Goal: Book appointment/travel/reservation

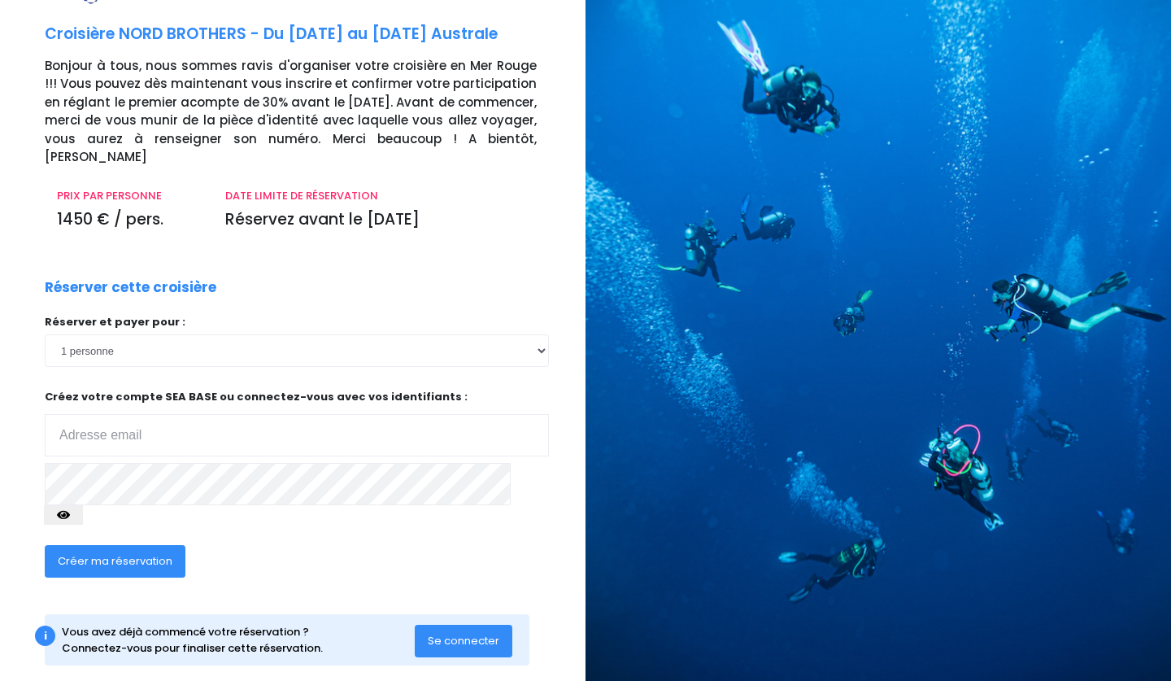
scroll to position [67, 0]
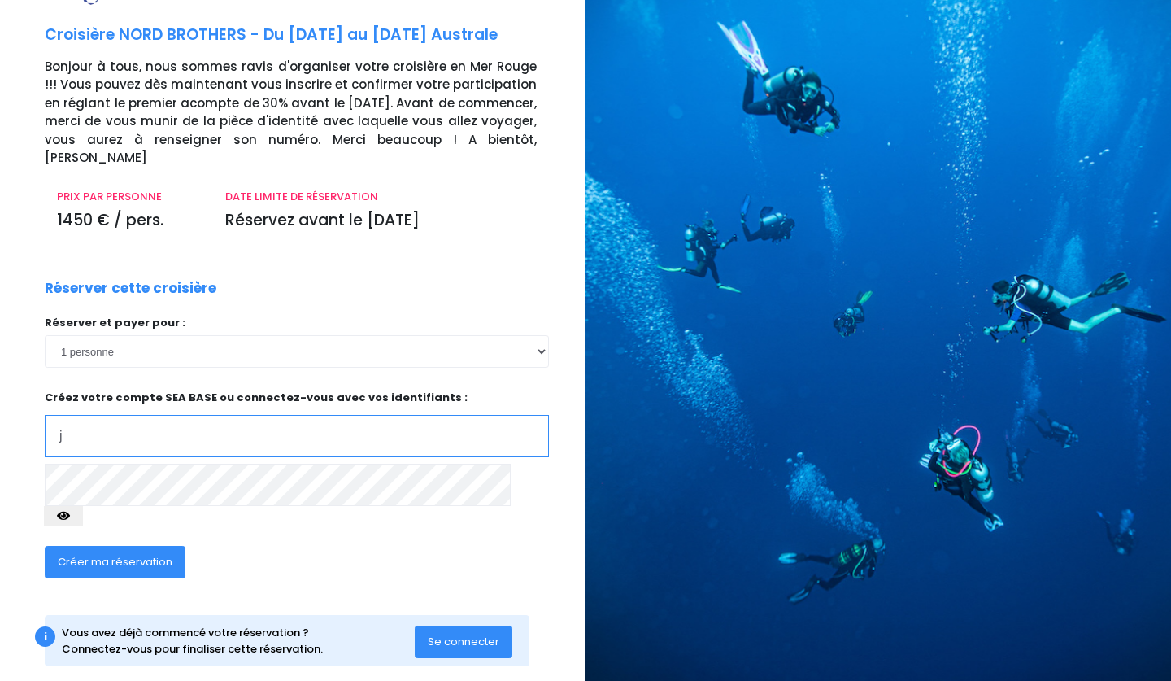
type input "[EMAIL_ADDRESS][DOMAIN_NAME]"
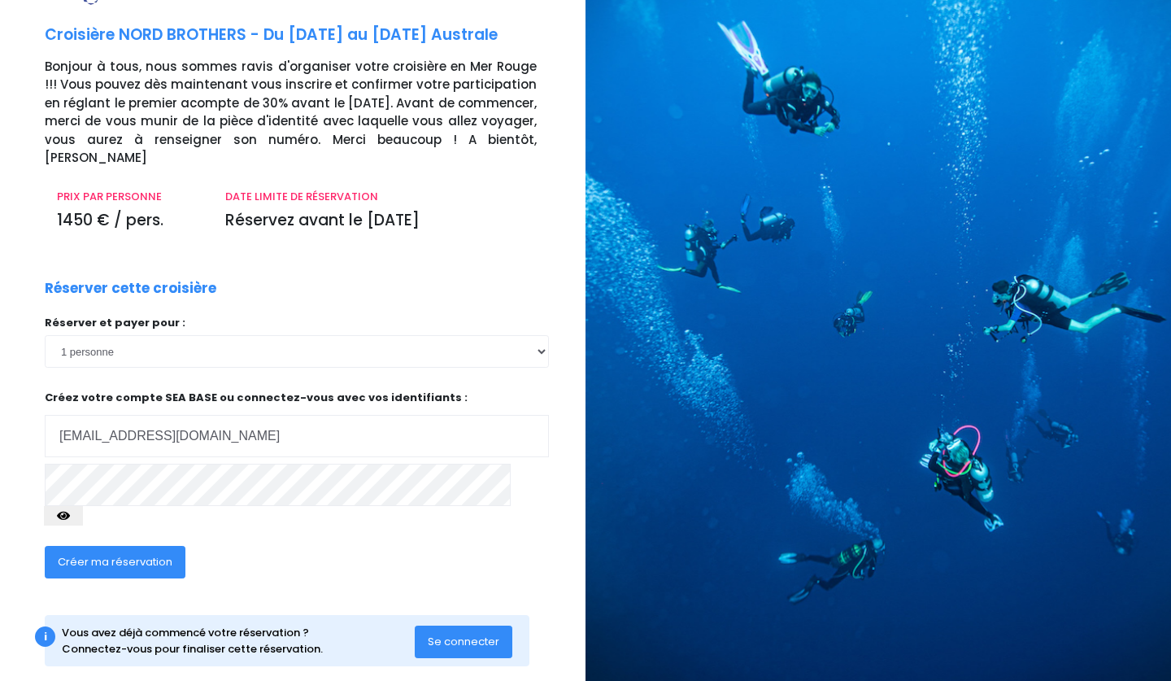
click at [90, 554] on span "Créer ma réservation" at bounding box center [115, 561] width 115 height 15
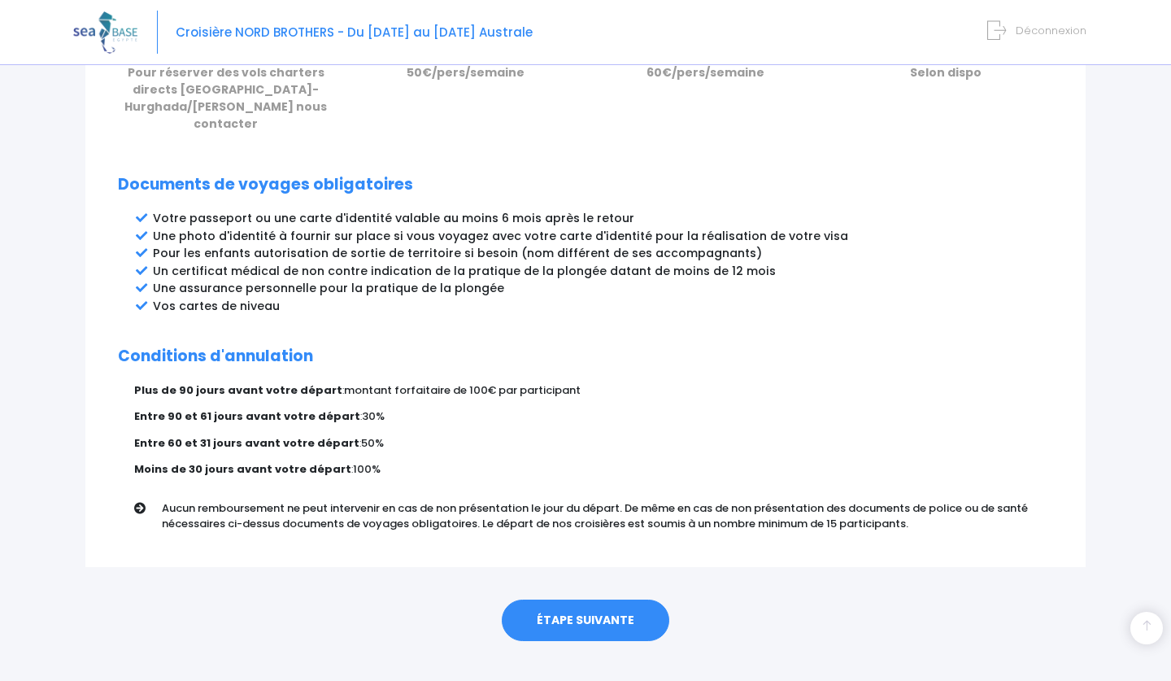
scroll to position [798, 0]
click at [598, 600] on link "ÉTAPE SUIVANTE" at bounding box center [586, 621] width 168 height 42
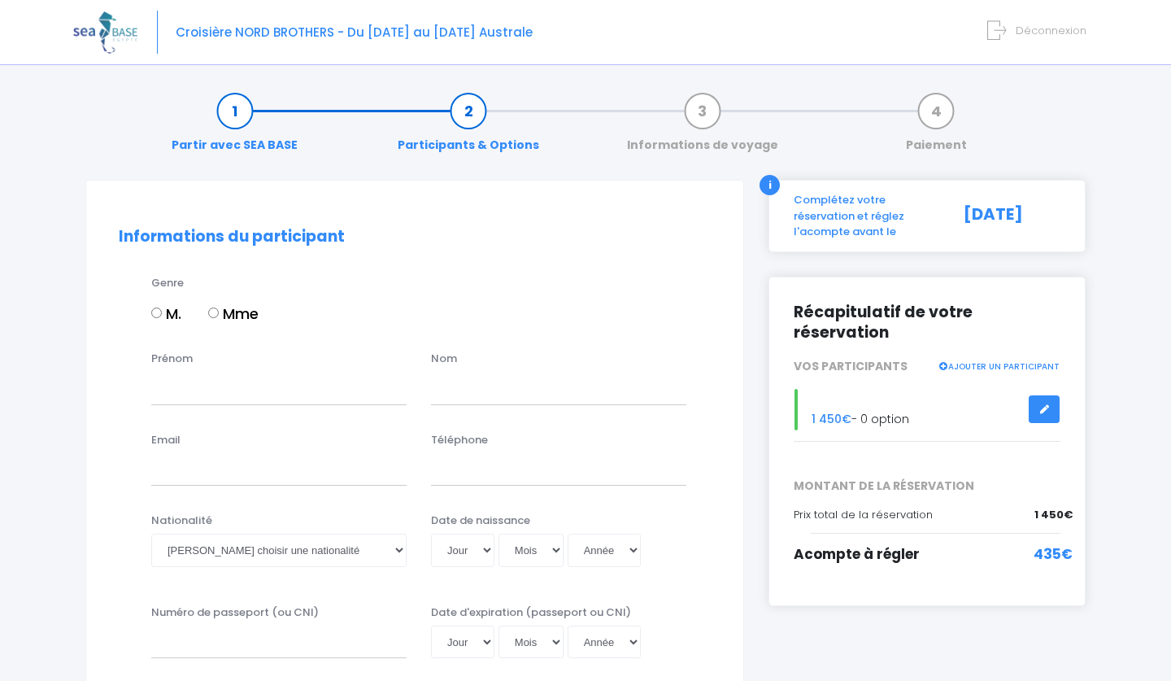
click at [156, 318] on input "M." at bounding box center [156, 312] width 11 height 11
radio input "true"
type input "Joë"
type input "Pinsart"
type input "[EMAIL_ADDRESS][DOMAIN_NAME]"
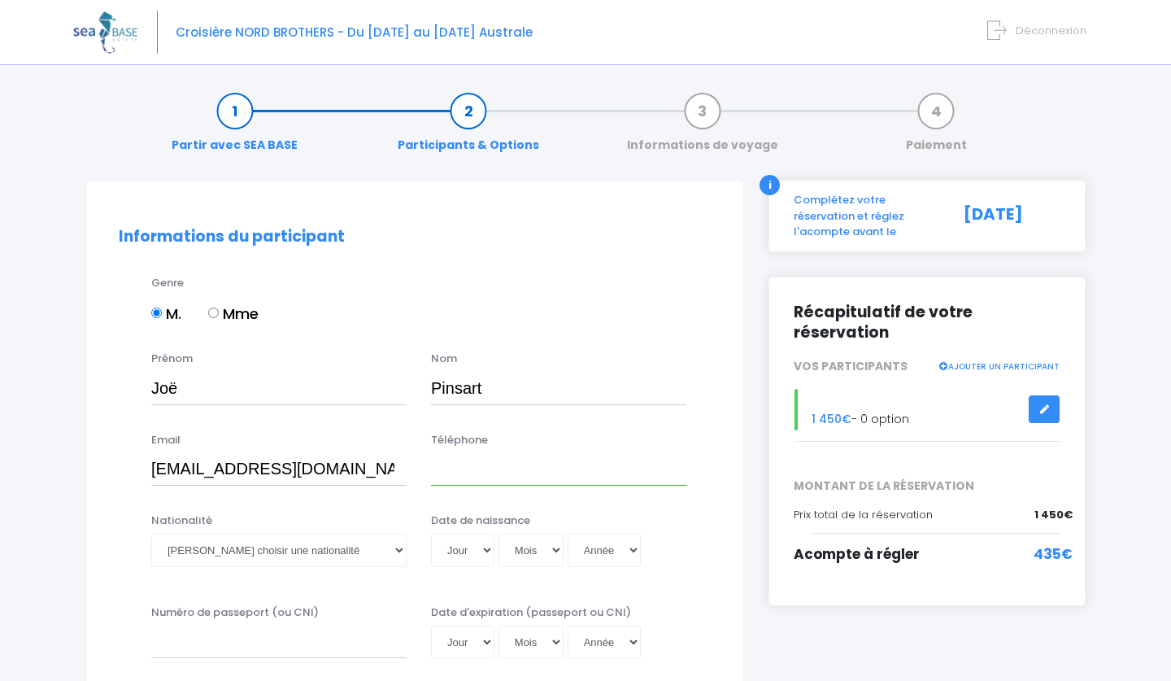
type input "0658170402"
select select "Française"
select select "14"
select select "06"
select select "1988"
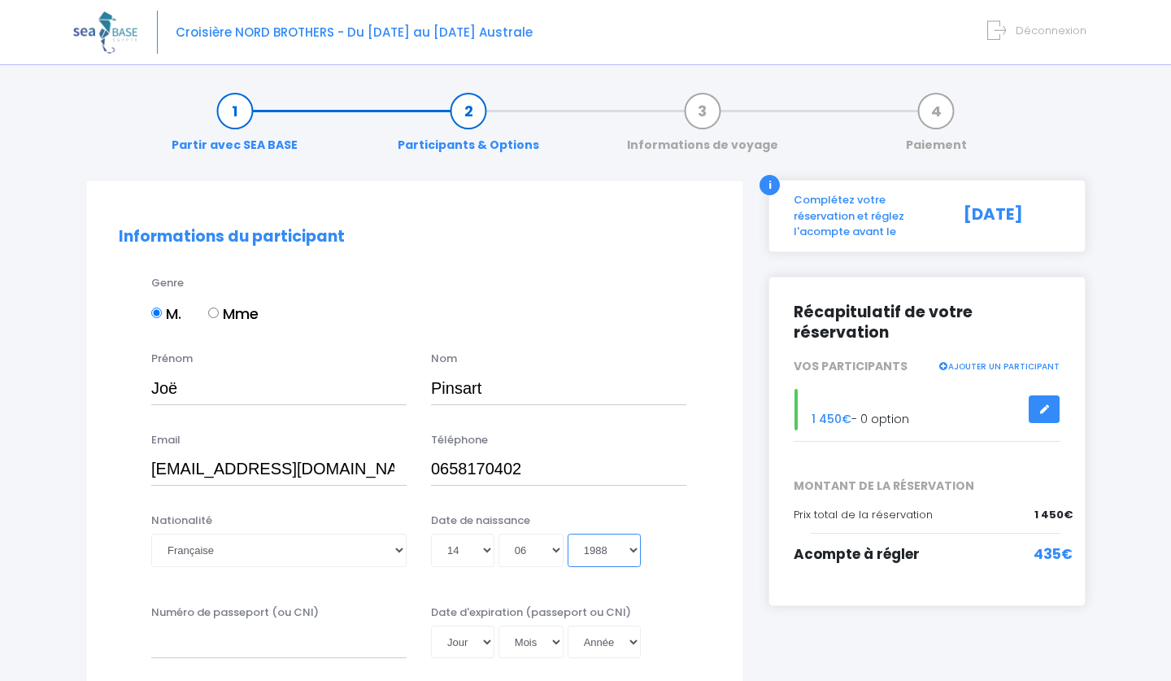
type input "1988-06-14"
click at [643, 583] on div "Nationalité Veuillez choisir une nationalité Afghane Albanaise Algerienne Allem…" at bounding box center [415, 549] width 616 height 75
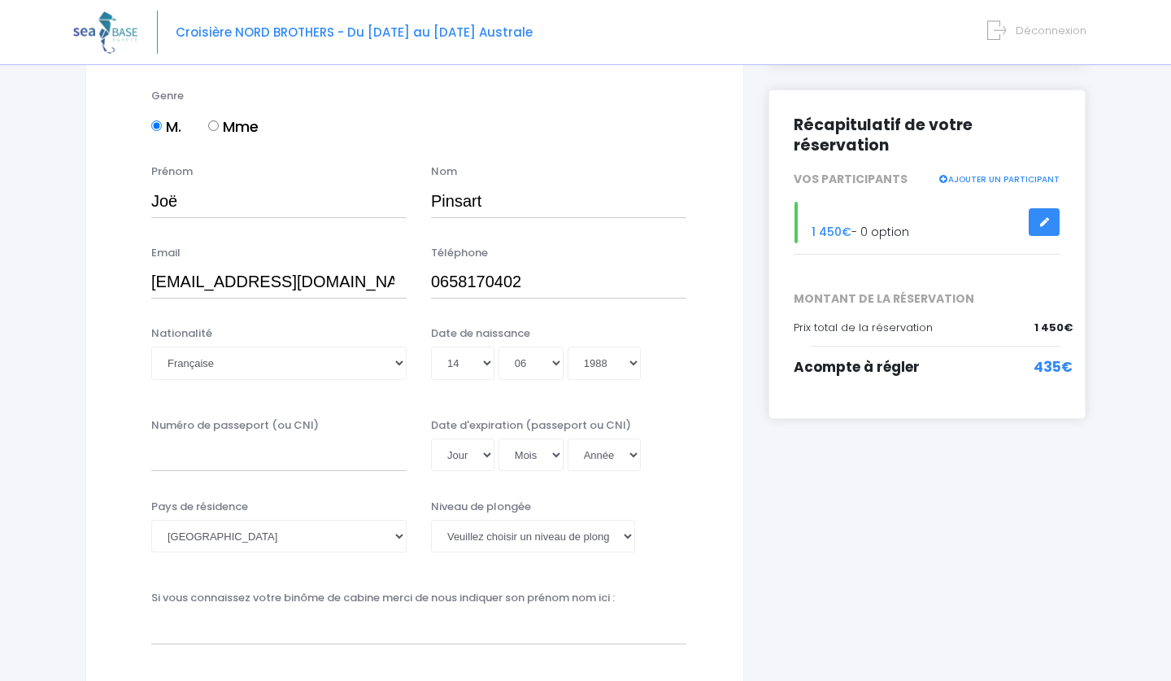
scroll to position [195, 0]
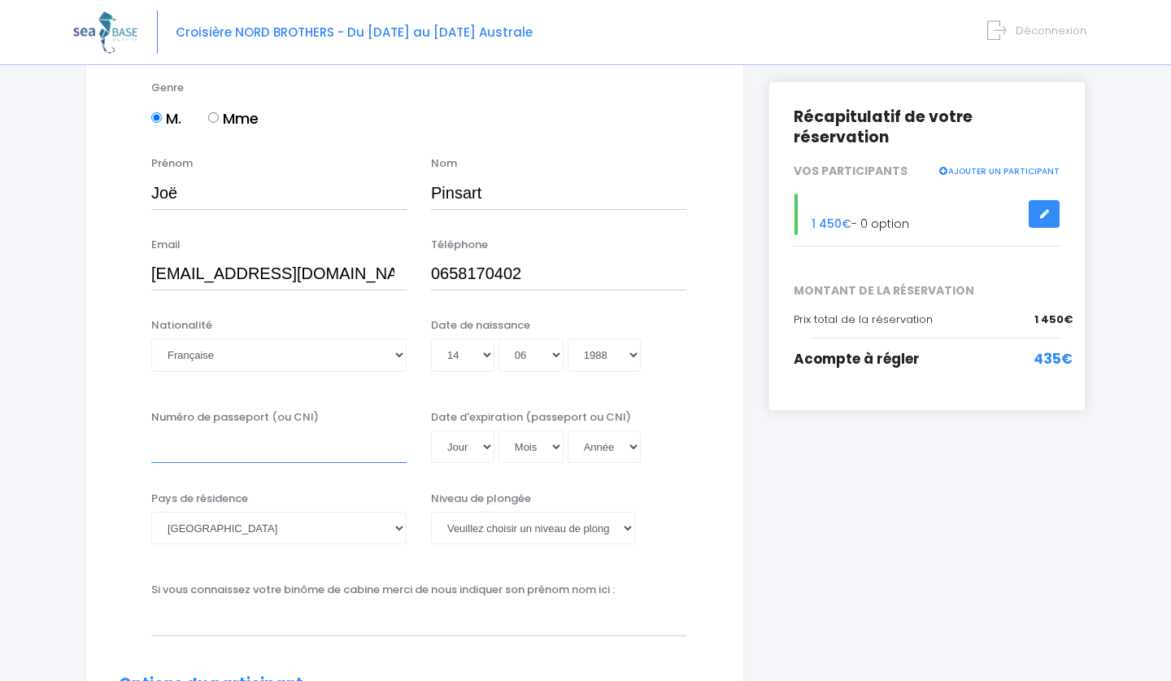
click at [231, 448] on input "Numéro de passeport (ou CNI)" at bounding box center [278, 446] width 255 height 33
type input "21LA15566"
select select "03"
select select "02"
select select "2031"
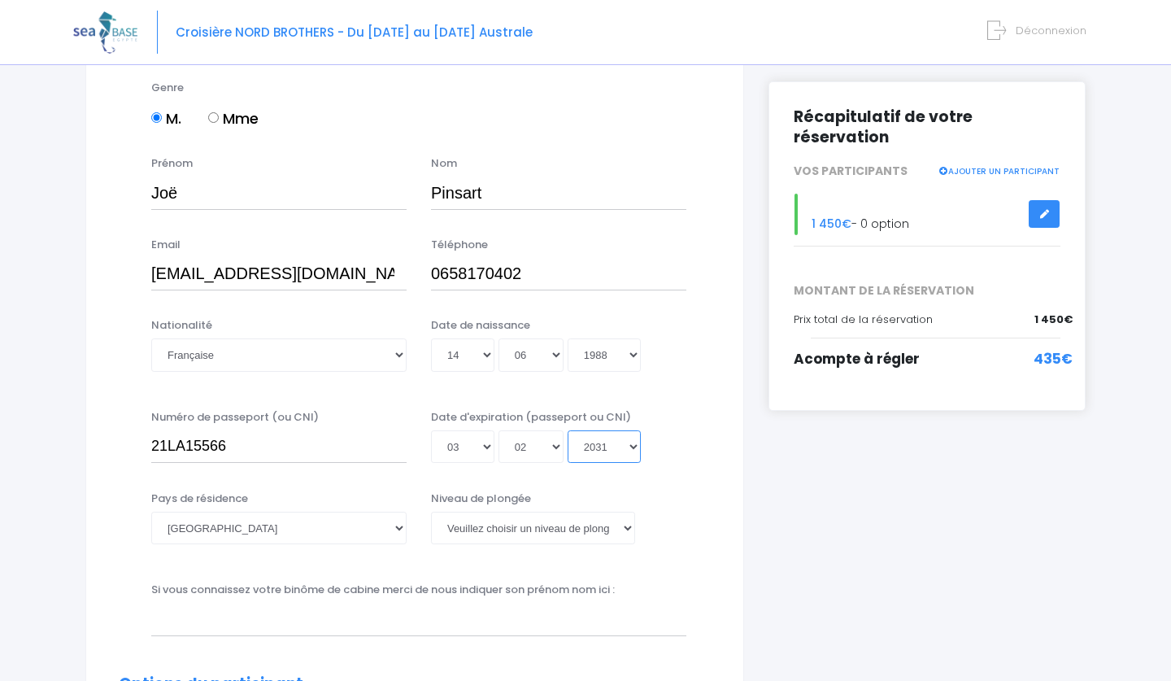
type input "2031-02-03"
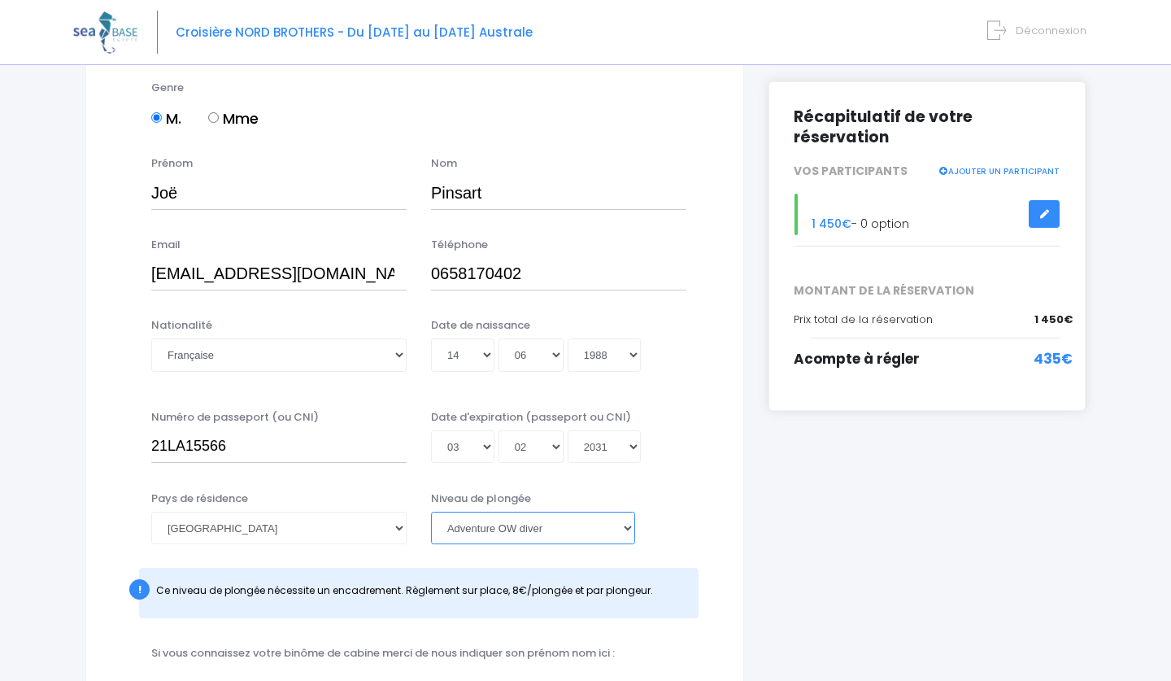
select select "PADI Advanced OW diver"
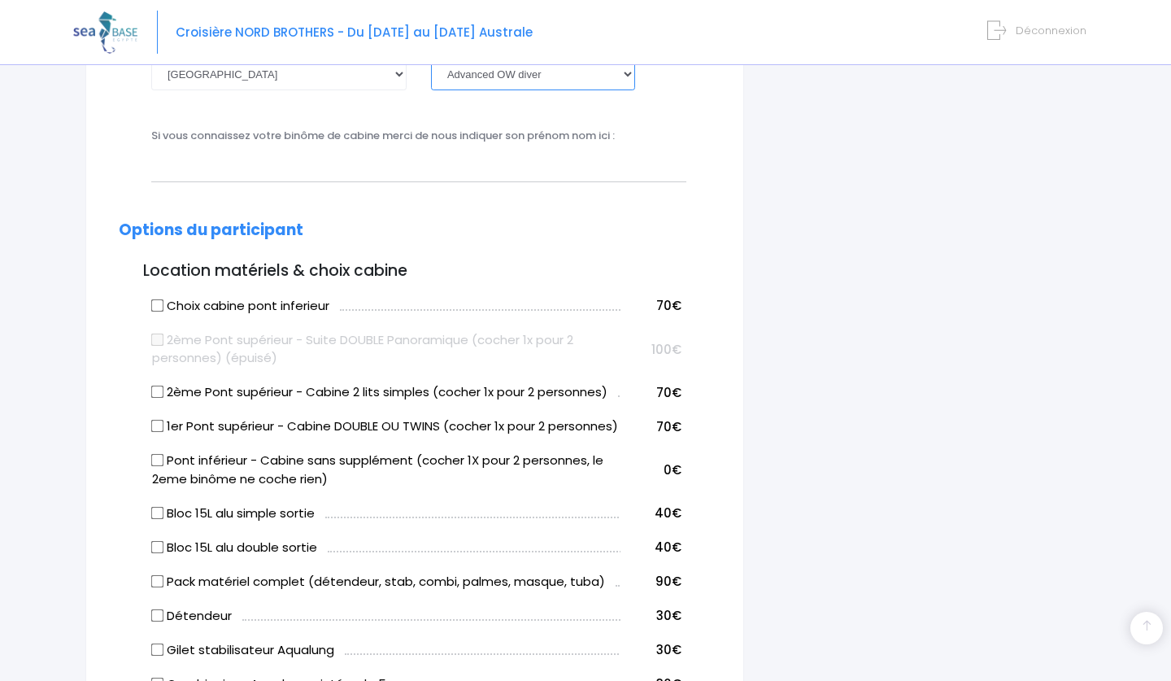
scroll to position [664, 0]
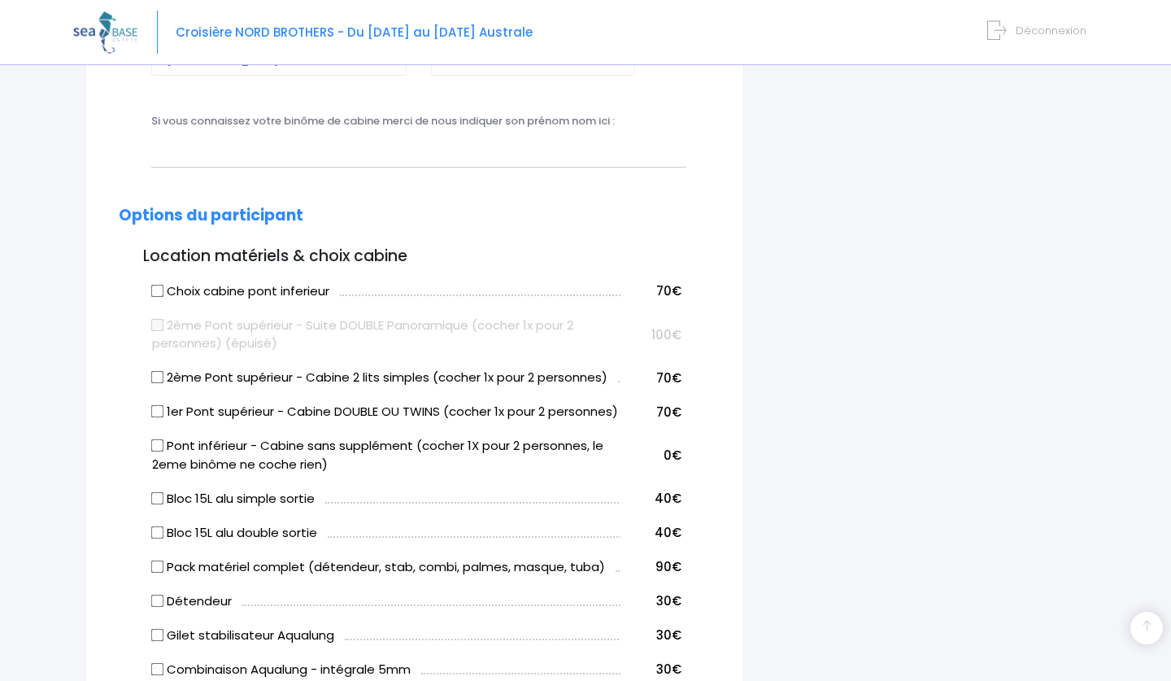
click at [158, 504] on input "Bloc 15L alu simple sortie" at bounding box center [157, 497] width 13 height 13
checkbox input "true"
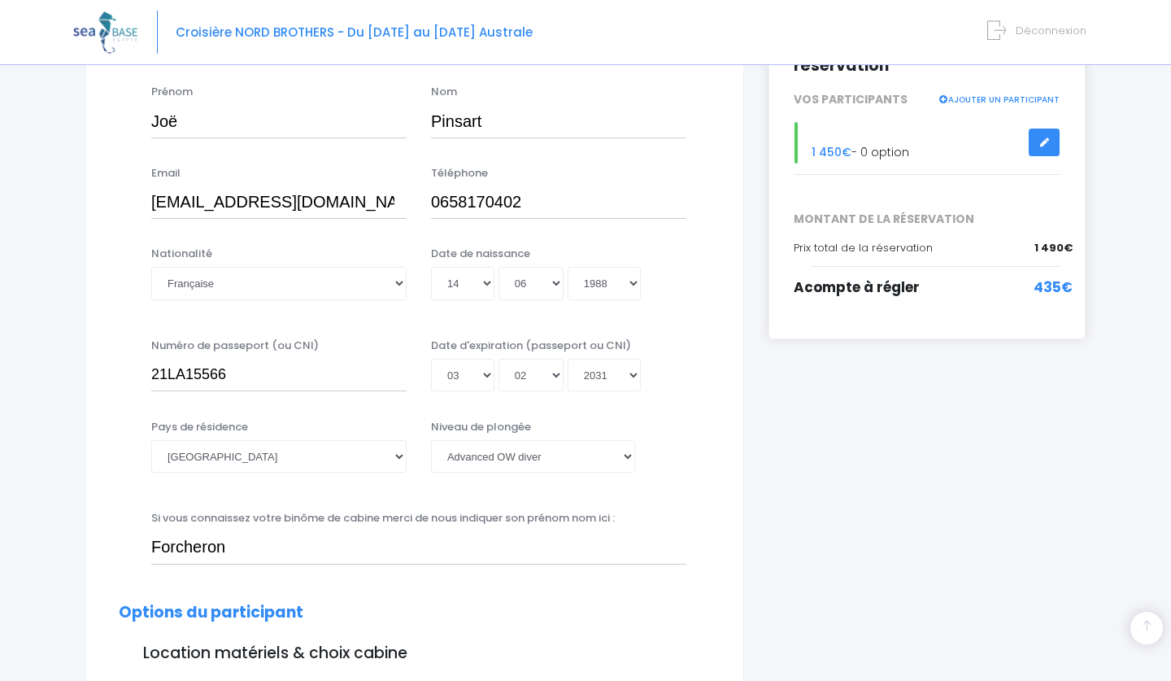
scroll to position [281, 0]
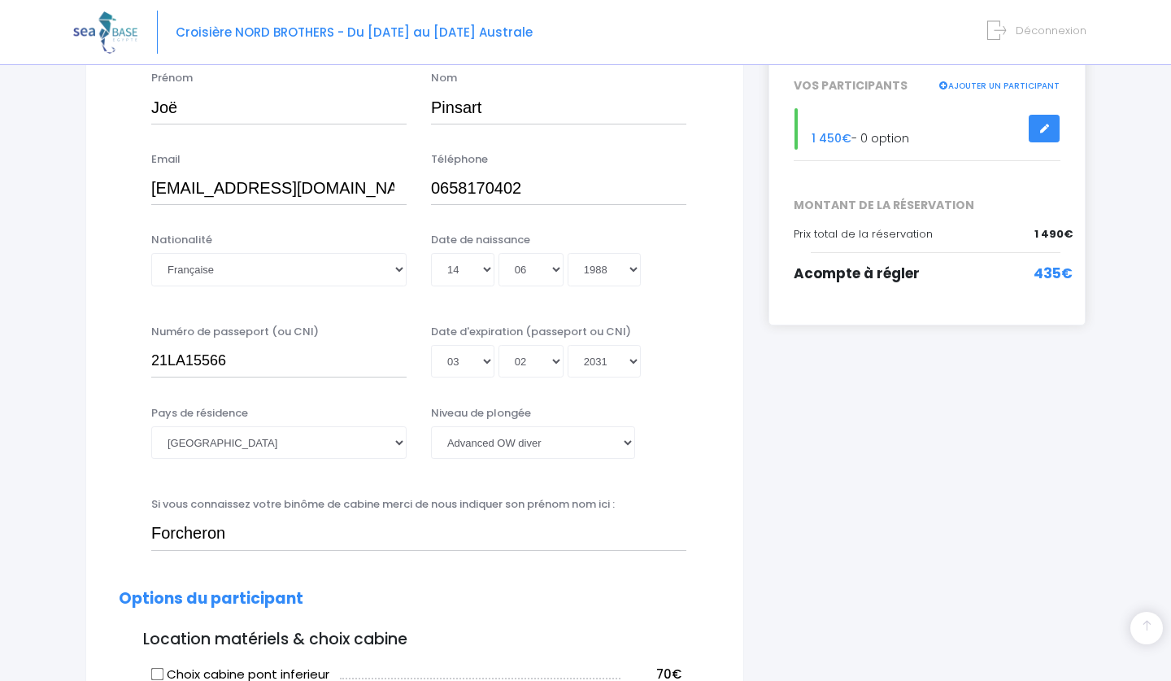
click at [316, 529] on input "Forcheron" at bounding box center [418, 533] width 535 height 33
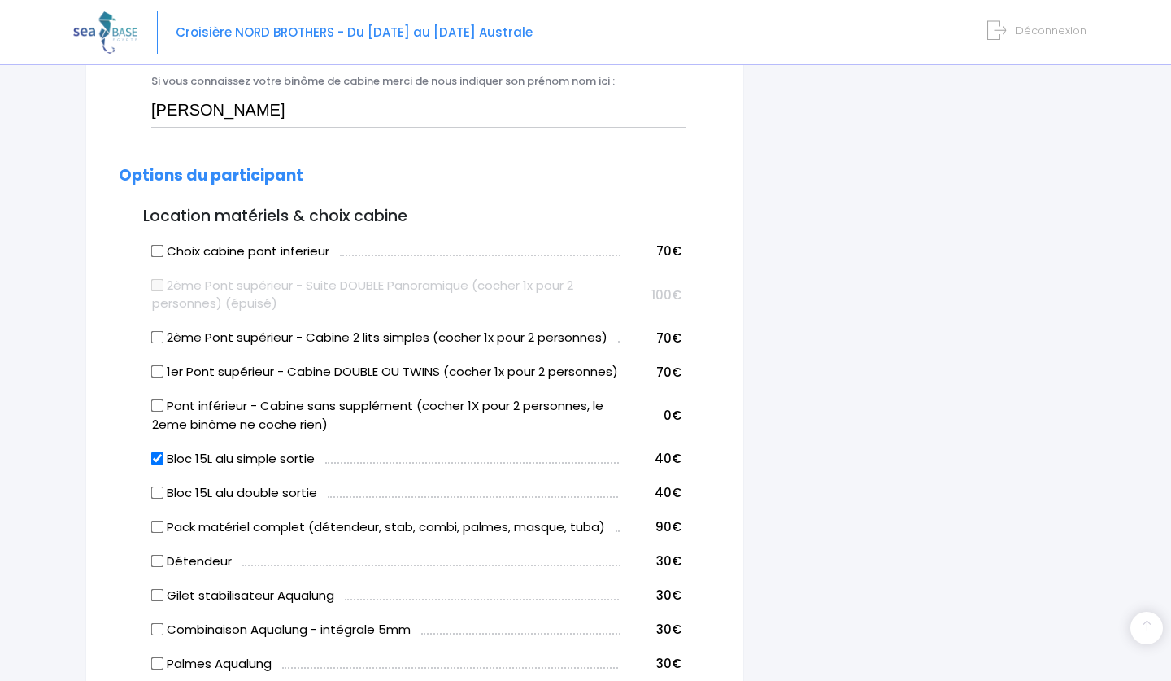
scroll to position [714, 0]
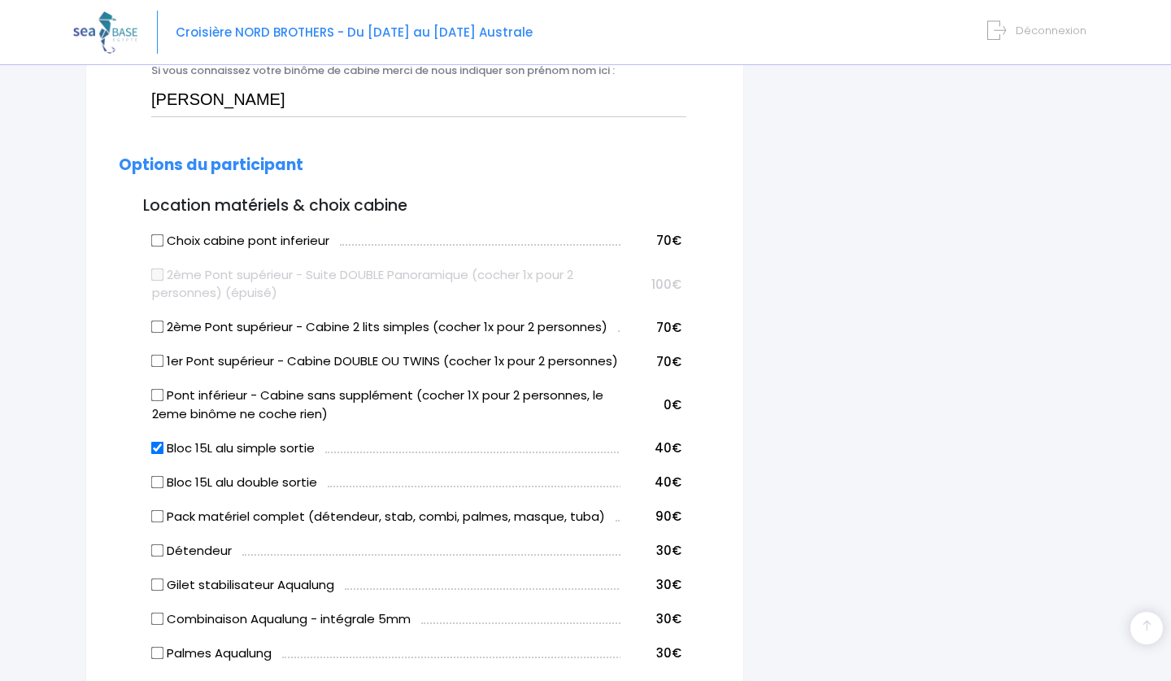
type input "[PERSON_NAME]"
click at [163, 324] on input "2ème Pont supérieur - Cabine 2 lits simples (cocher 1x pour 2 personnes)" at bounding box center [157, 326] width 13 height 13
checkbox input "true"
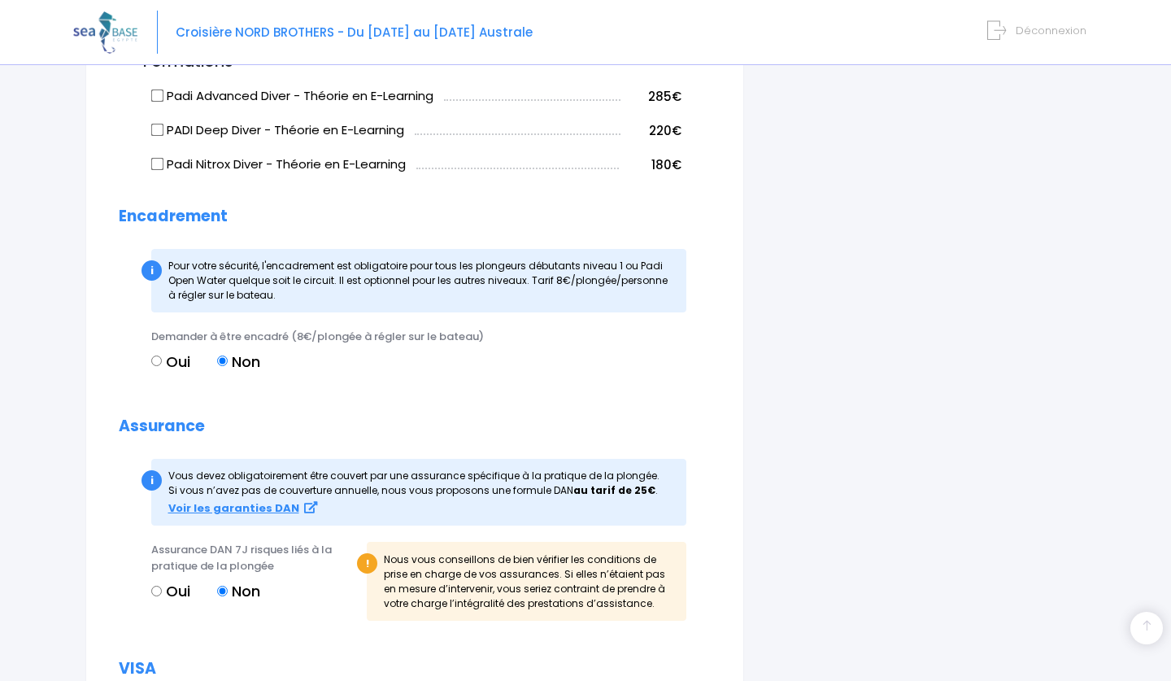
scroll to position [1443, 0]
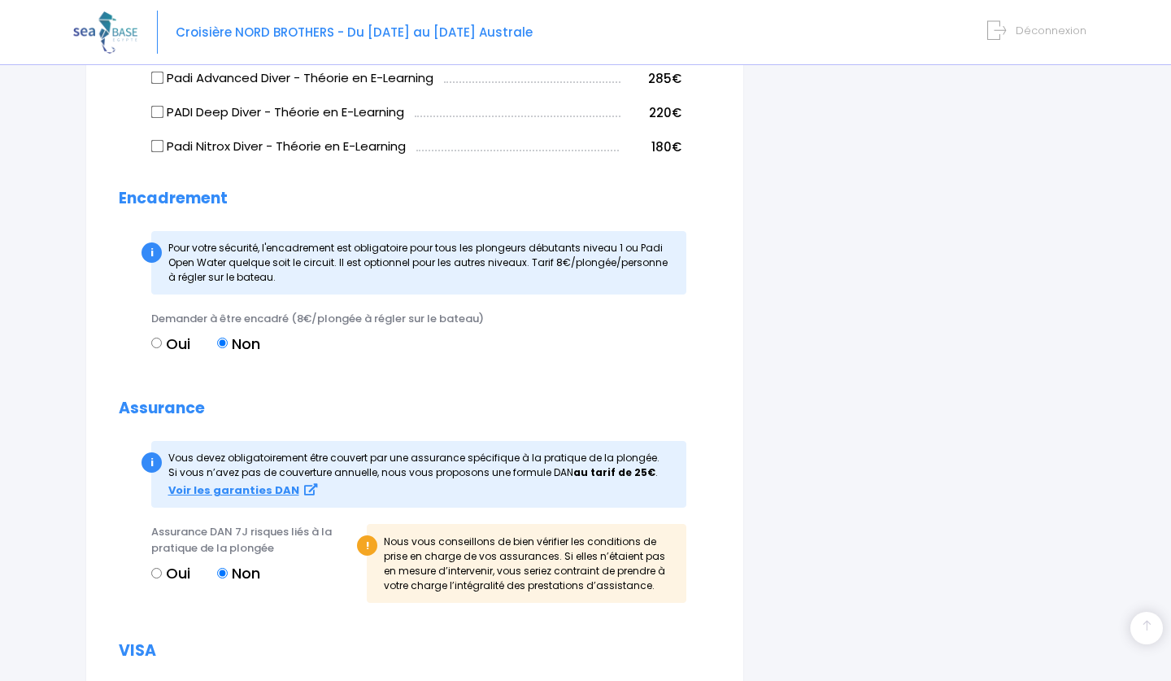
click at [157, 578] on input "Oui" at bounding box center [156, 573] width 11 height 11
radio input "true"
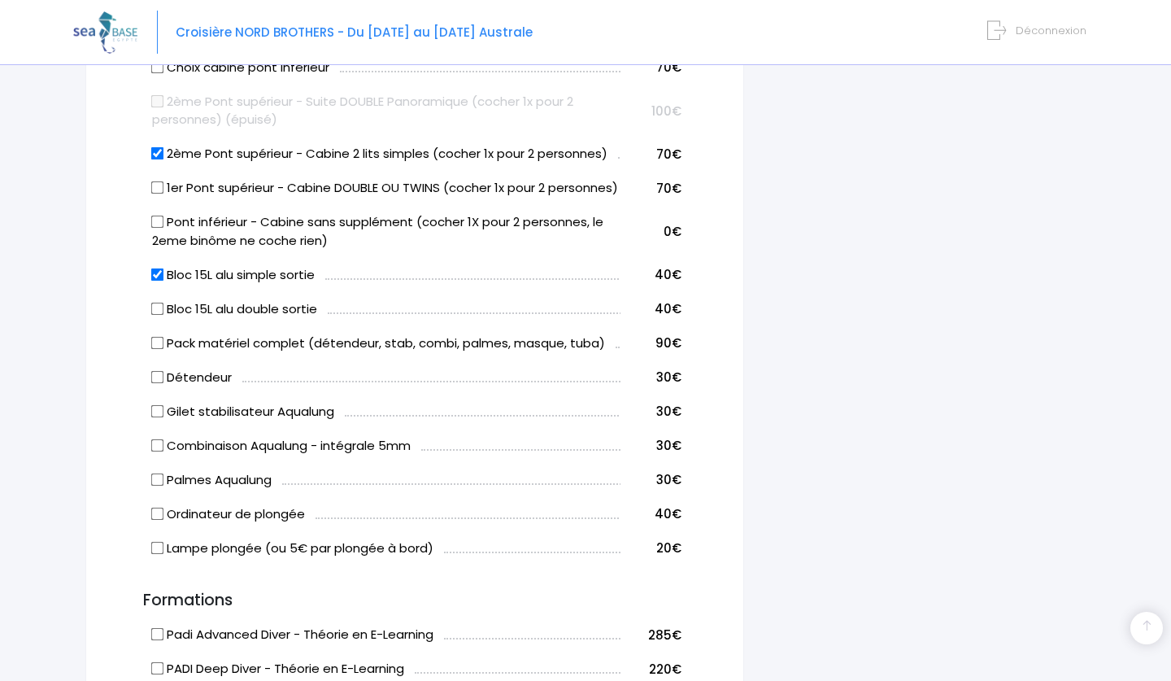
scroll to position [890, 0]
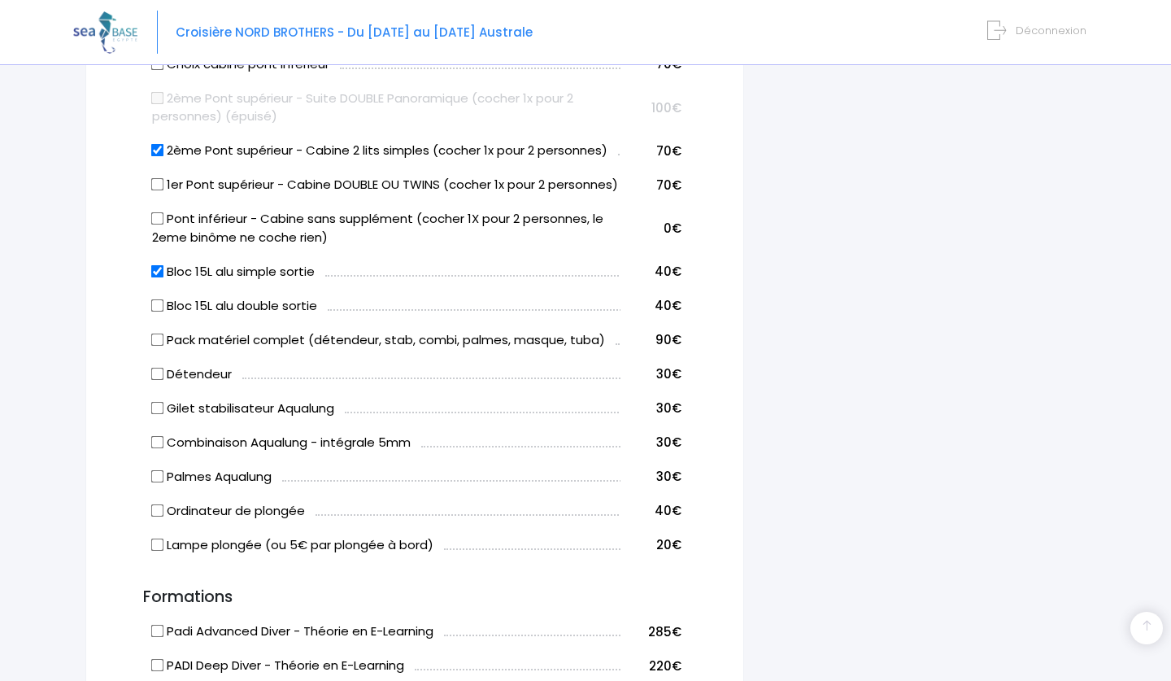
click at [159, 179] on input "1er Pont supérieur - Cabine DOUBLE OU TWINS (cocher 1x pour 2 personnes)" at bounding box center [157, 184] width 13 height 13
click at [159, 181] on input "1er Pont supérieur - Cabine DOUBLE OU TWINS (cocher 1x pour 2 personnes)" at bounding box center [157, 184] width 13 height 13
checkbox input "false"
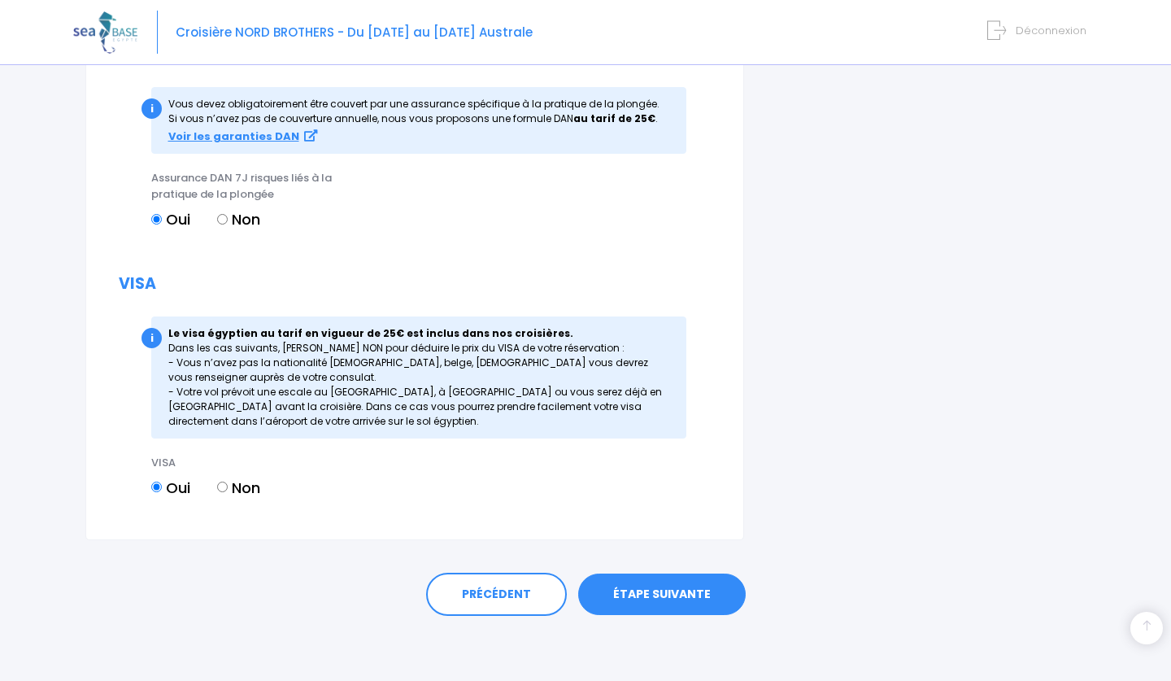
scroll to position [1809, 0]
click at [650, 590] on link "ÉTAPE SUIVANTE" at bounding box center [662, 594] width 168 height 42
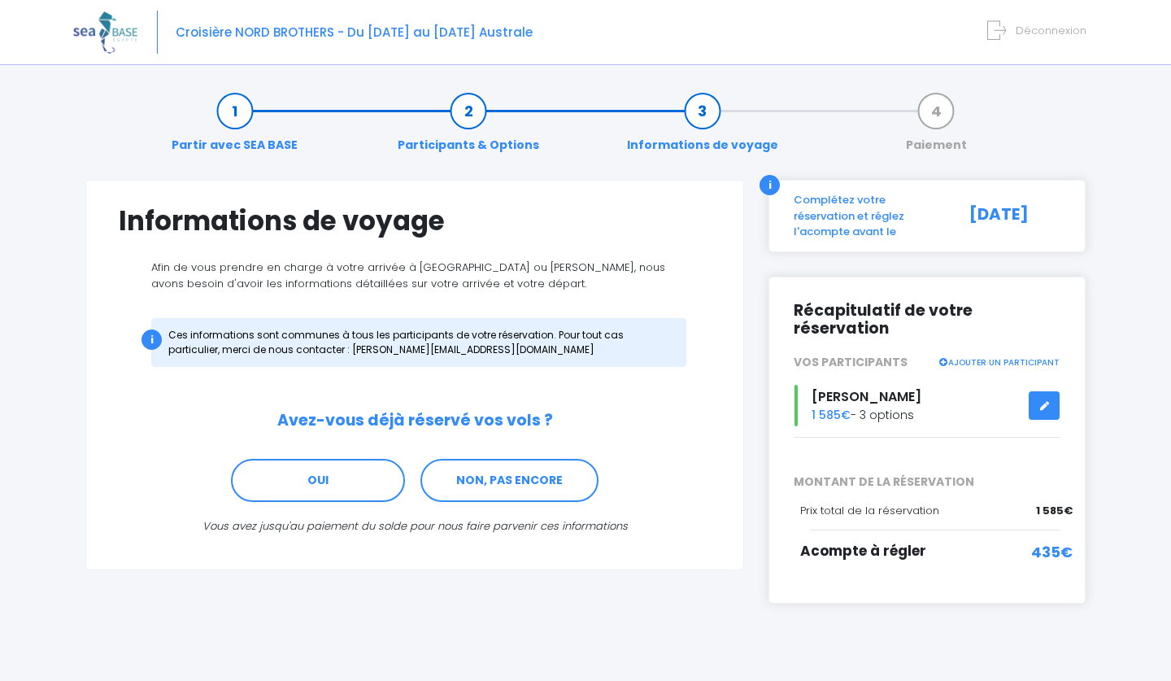
click at [470, 106] on link "Participants & Options" at bounding box center [469, 127] width 158 height 51
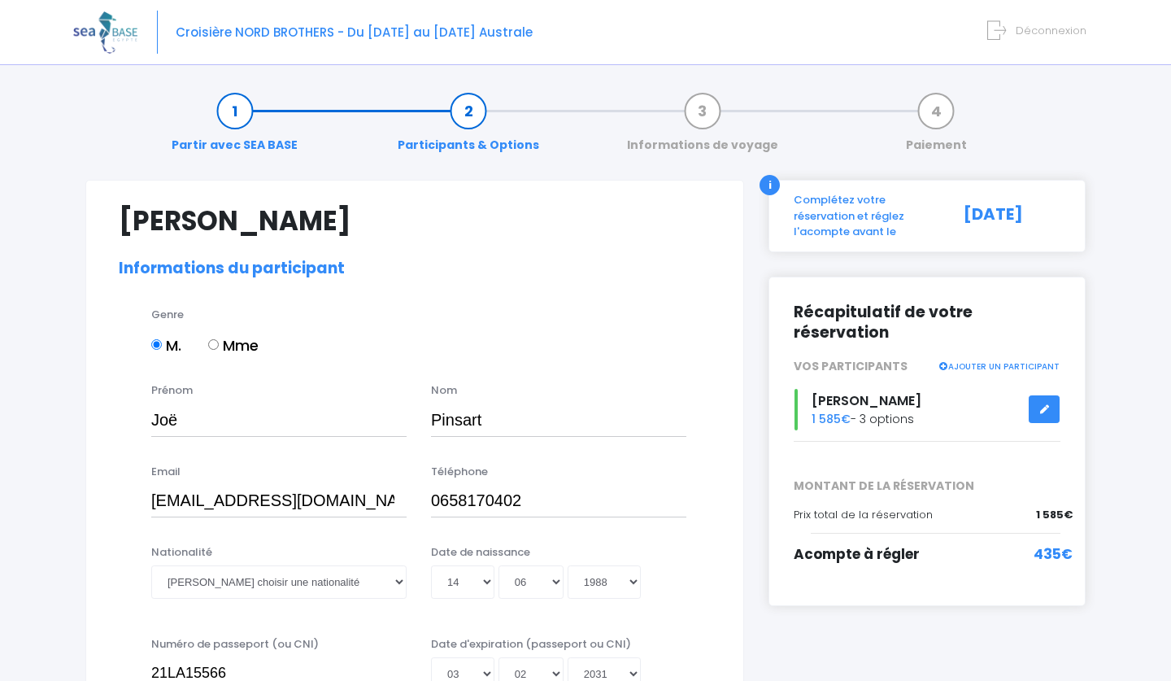
select select "PADI Advanced OW diver"
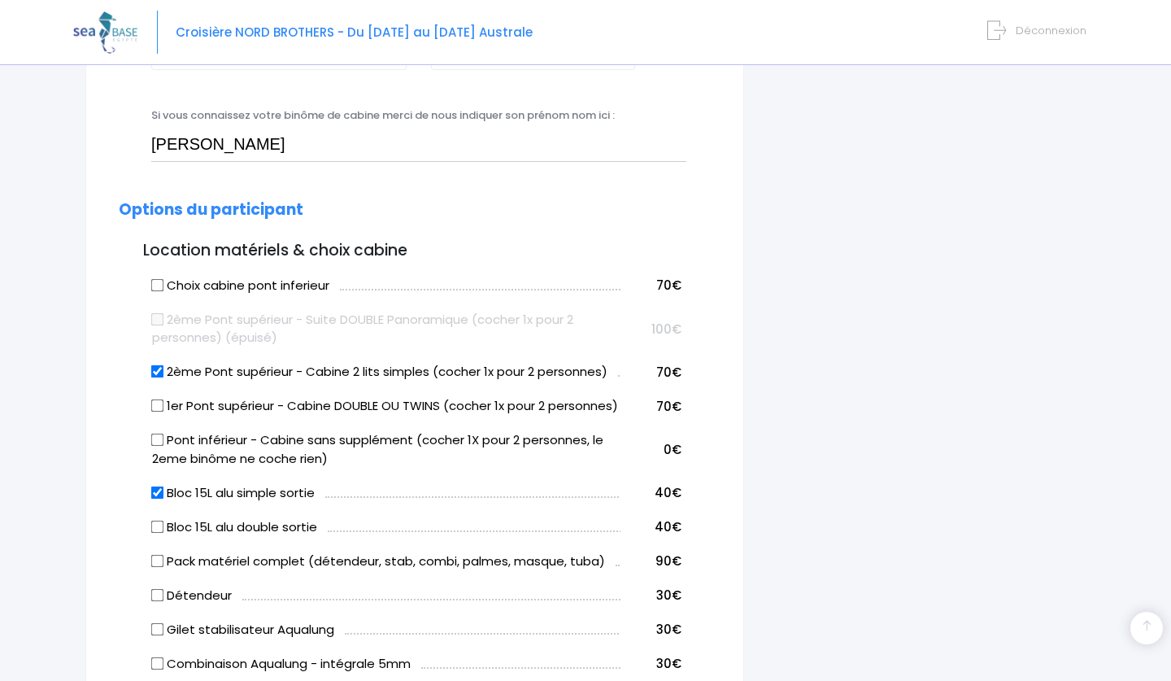
scroll to position [711, 0]
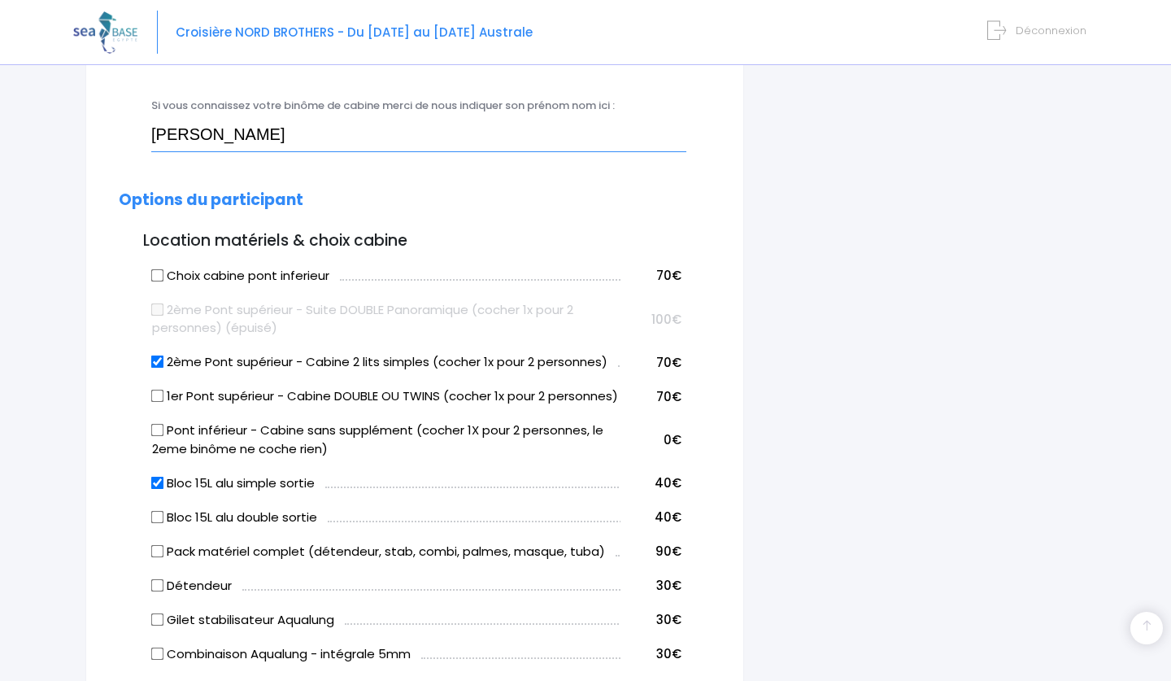
click at [229, 137] on input "Forcheron Fabrice" at bounding box center [418, 135] width 535 height 33
click at [239, 146] on input "Fabrice" at bounding box center [418, 135] width 535 height 33
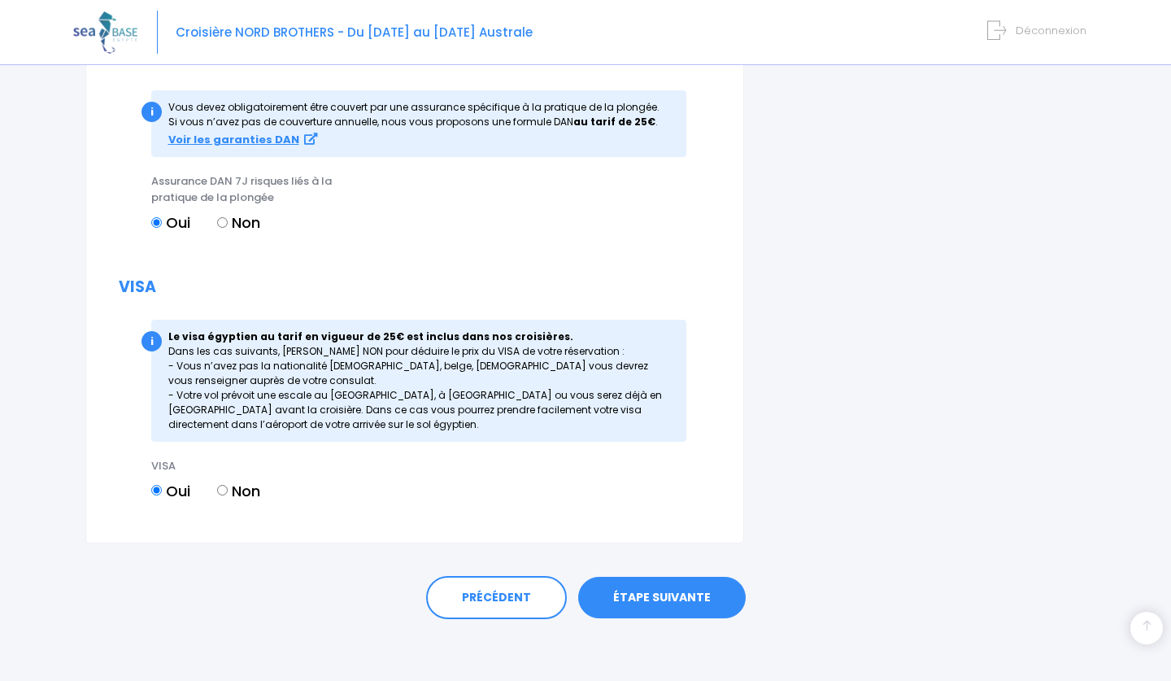
scroll to position [1835, 0]
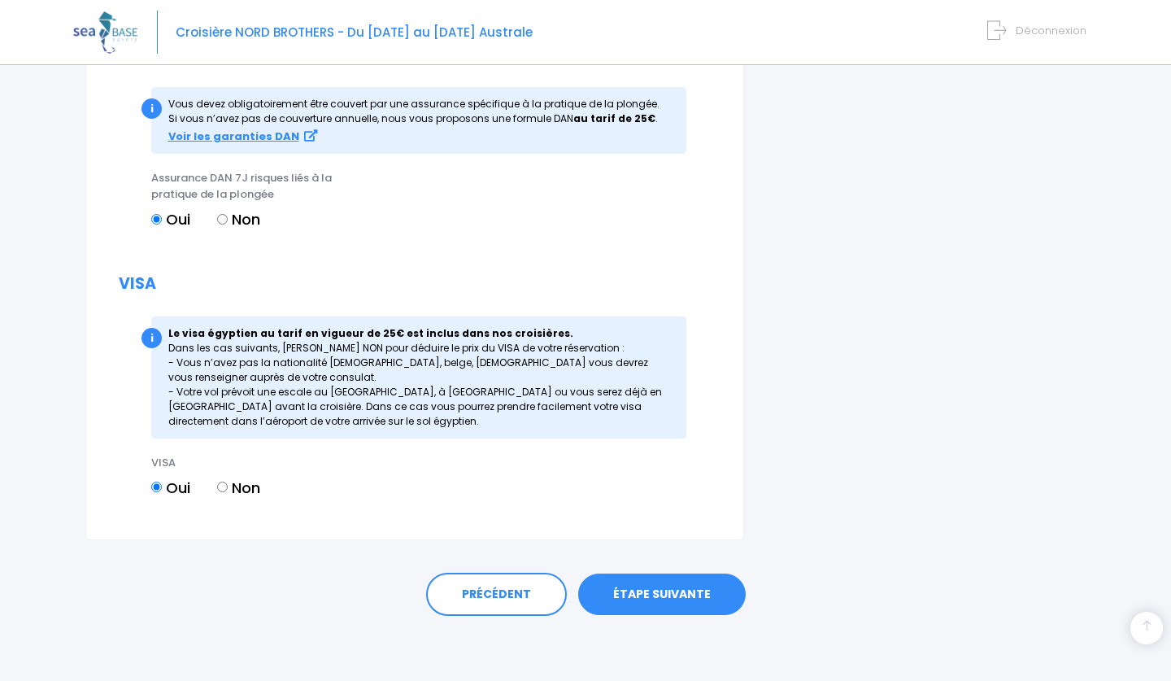
type input "Fabrice Forcheron"
click at [677, 601] on link "ÉTAPE SUIVANTE" at bounding box center [662, 594] width 168 height 42
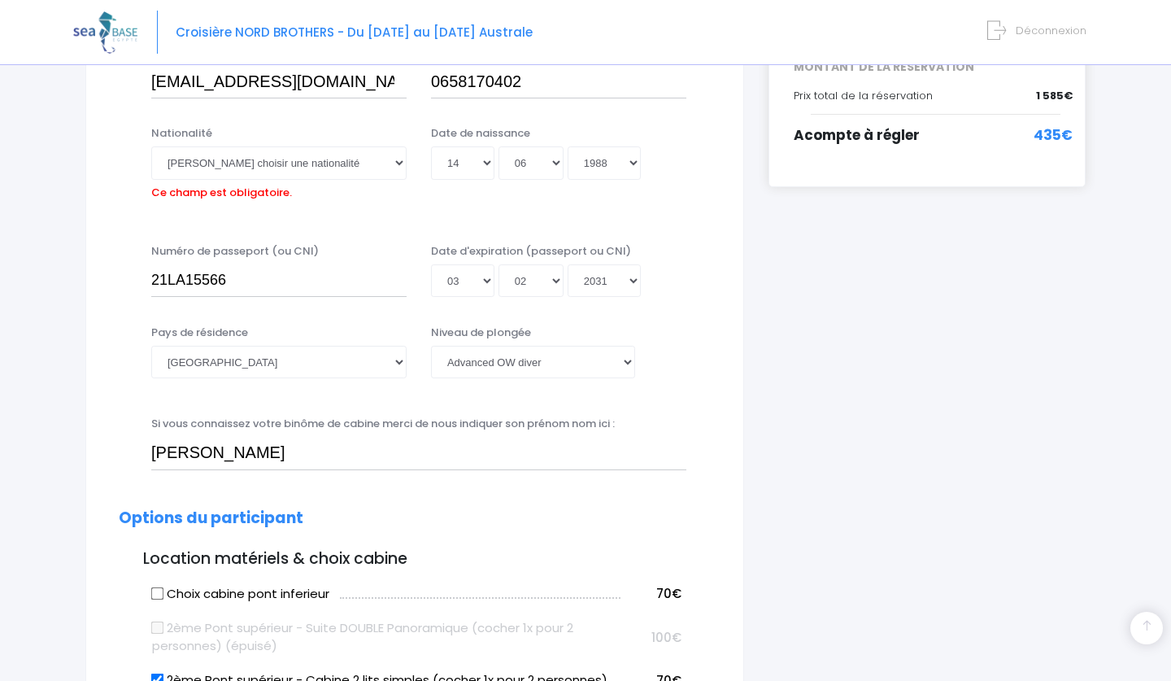
scroll to position [403, 0]
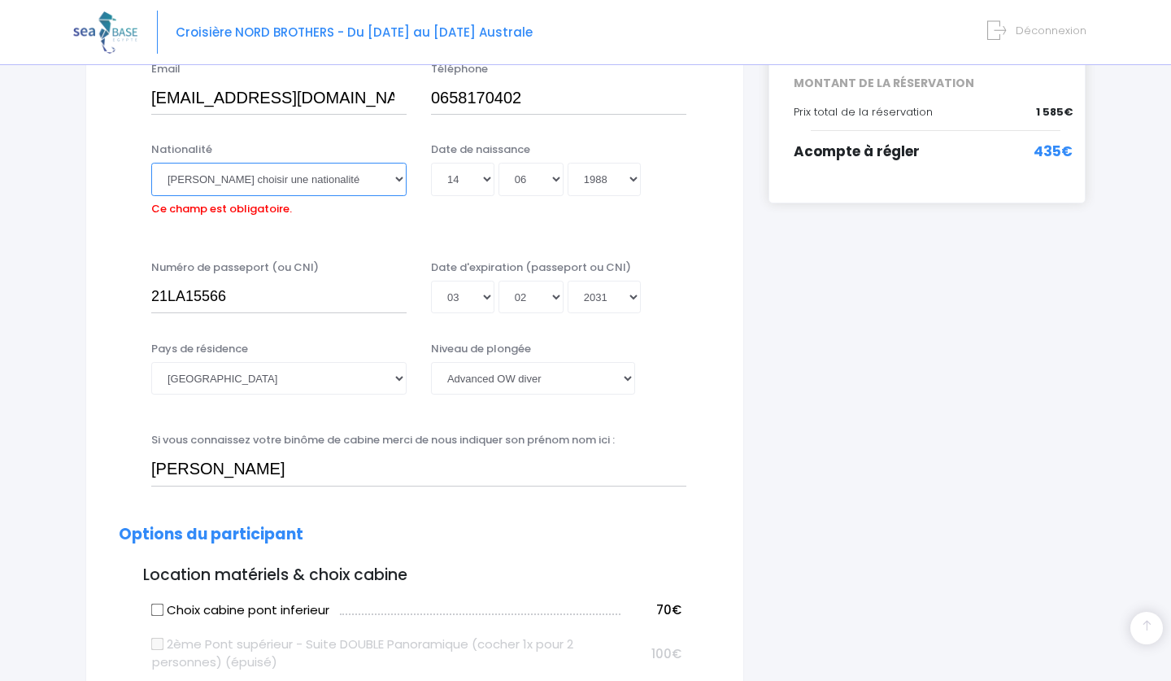
select select "Française"
click at [699, 380] on div "Pays de résidence Afghanistan Afrique du Sud Albanie Algérie Allemagne Andorre …" at bounding box center [415, 378] width 616 height 75
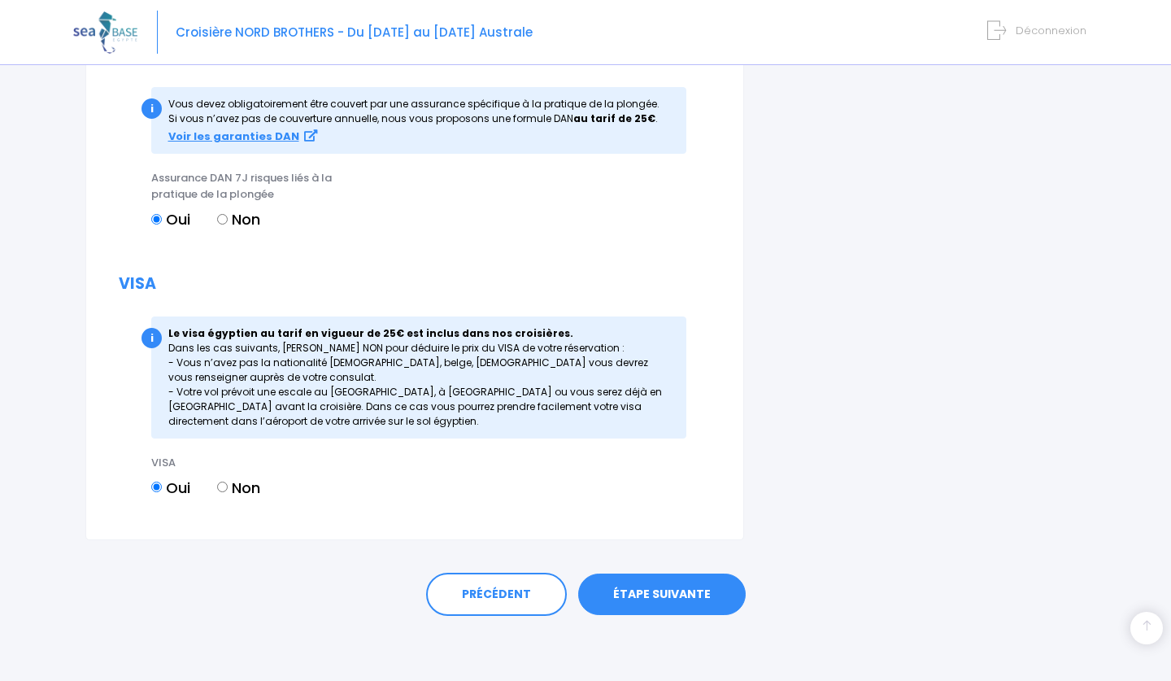
scroll to position [1840, 0]
click at [635, 602] on link "ÉTAPE SUIVANTE" at bounding box center [662, 594] width 168 height 42
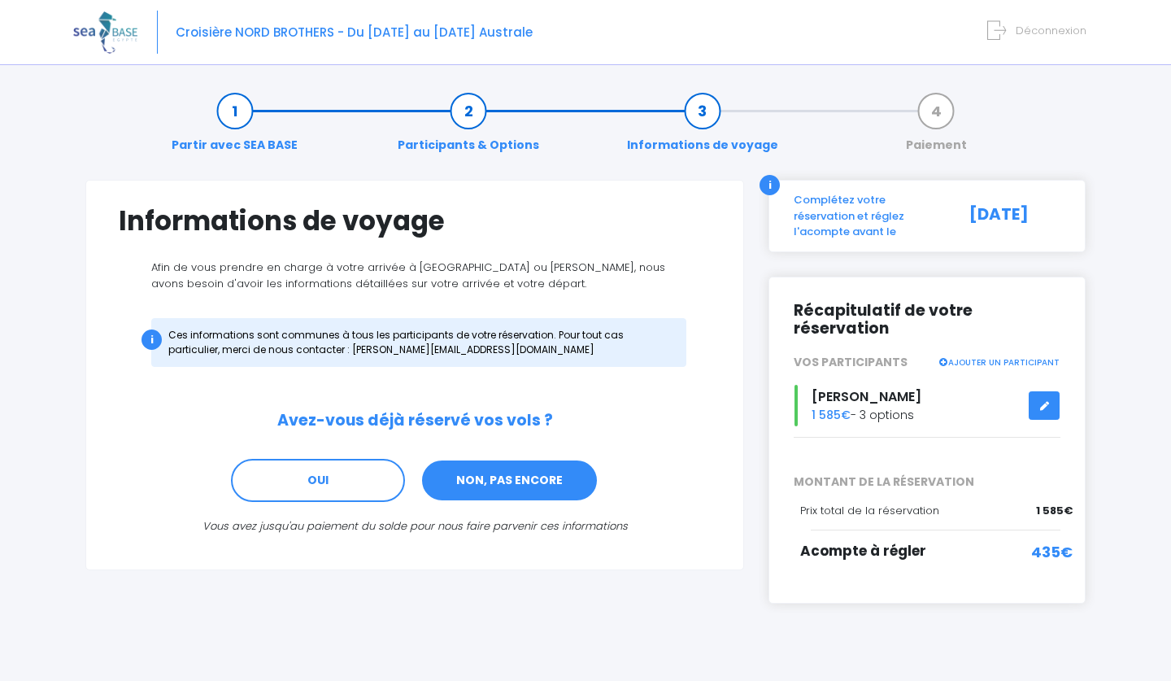
click at [546, 488] on link "NON, PAS ENCORE" at bounding box center [509, 481] width 178 height 44
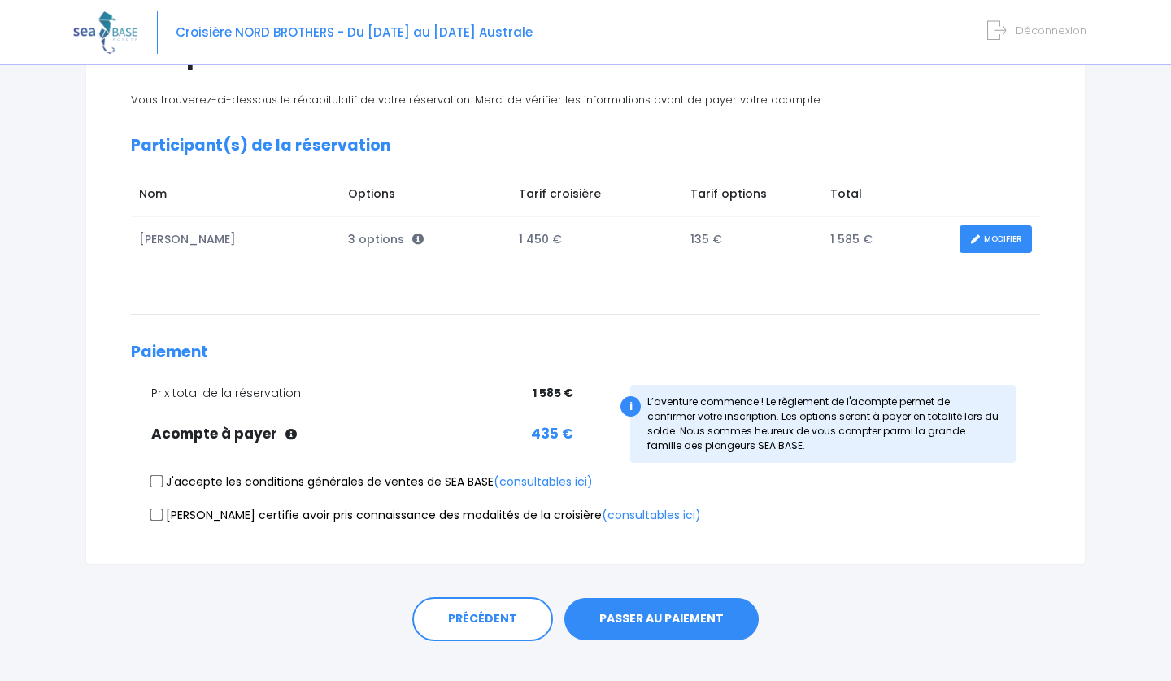
scroll to position [171, 0]
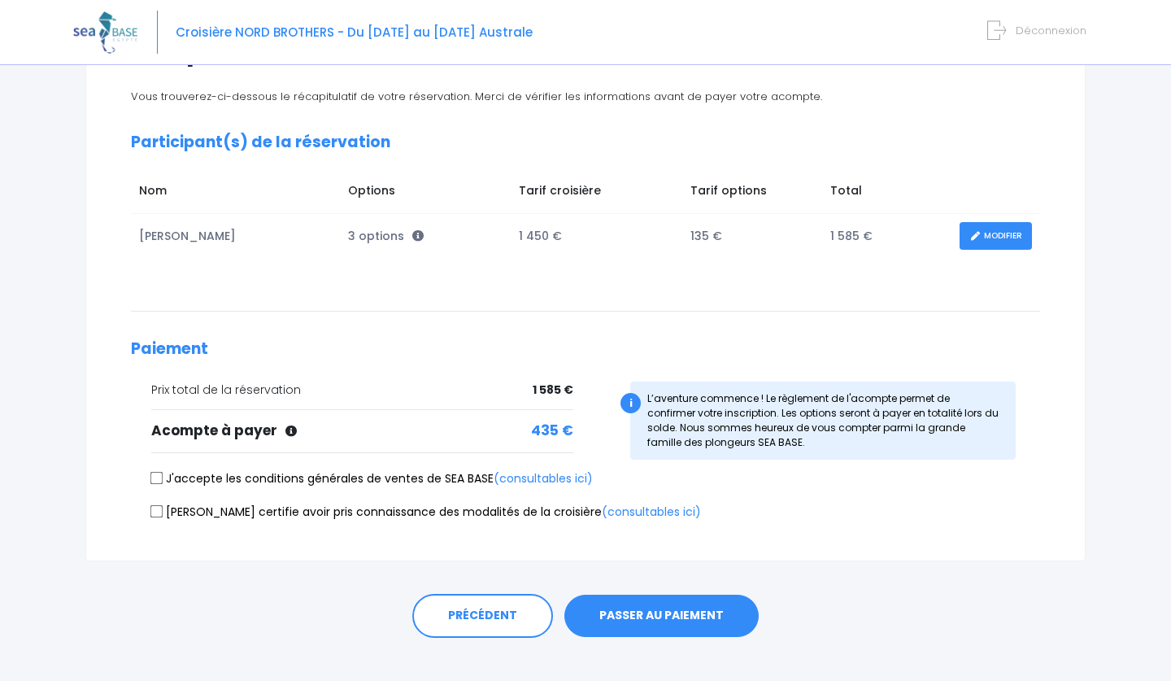
click at [153, 477] on input "J'accepte les conditions générales de ventes de SEA BASE (consultables ici)" at bounding box center [156, 478] width 13 height 13
checkbox input "true"
click at [150, 506] on input "[PERSON_NAME] certifie avoir pris connaissance des modalités de la croisière (c…" at bounding box center [156, 510] width 13 height 13
checkbox input "true"
click at [638, 610] on button "PASSER AU PAIEMENT" at bounding box center [661, 615] width 194 height 42
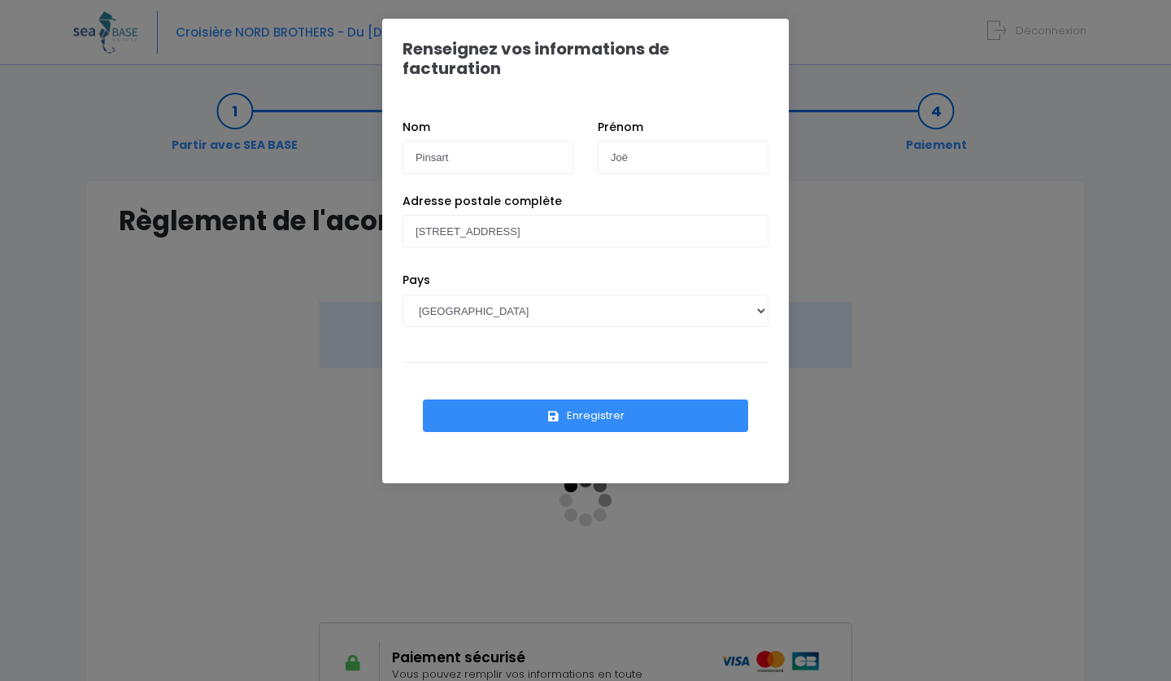
click at [616, 272] on div "Pays [GEOGRAPHIC_DATA] [GEOGRAPHIC_DATA], [GEOGRAPHIC_DATA] [GEOGRAPHIC_DATA] […" at bounding box center [585, 312] width 390 height 80
click at [582, 215] on input "219 route des salins" at bounding box center [586, 231] width 366 height 33
type input "219 route des salins - 83990 Saint-Tropez"
click at [586, 399] on button "Enregistrer" at bounding box center [585, 415] width 325 height 33
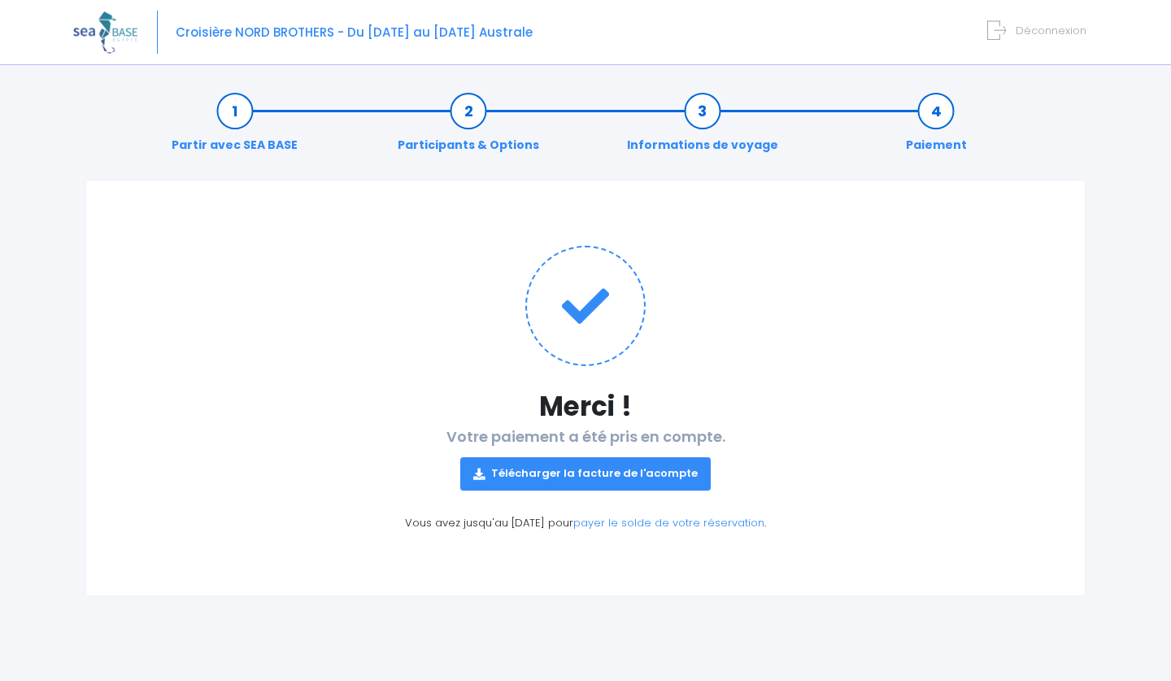
click at [490, 34] on span "Croisière NORD BROTHERS - Du 03/10/26 au 10/10/26 Australe" at bounding box center [354, 32] width 357 height 17
click at [121, 32] on img at bounding box center [105, 31] width 64 height 41
click at [1043, 27] on span "Déconnexion" at bounding box center [1051, 30] width 71 height 15
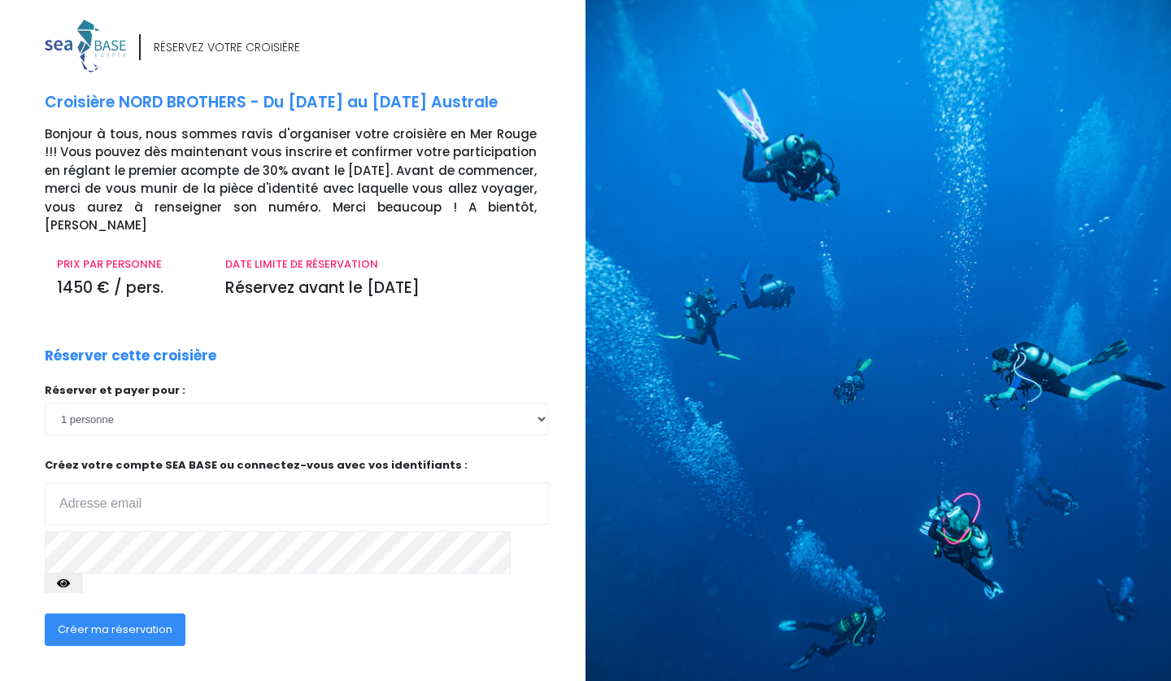
click at [285, 494] on input "email" at bounding box center [297, 503] width 504 height 42
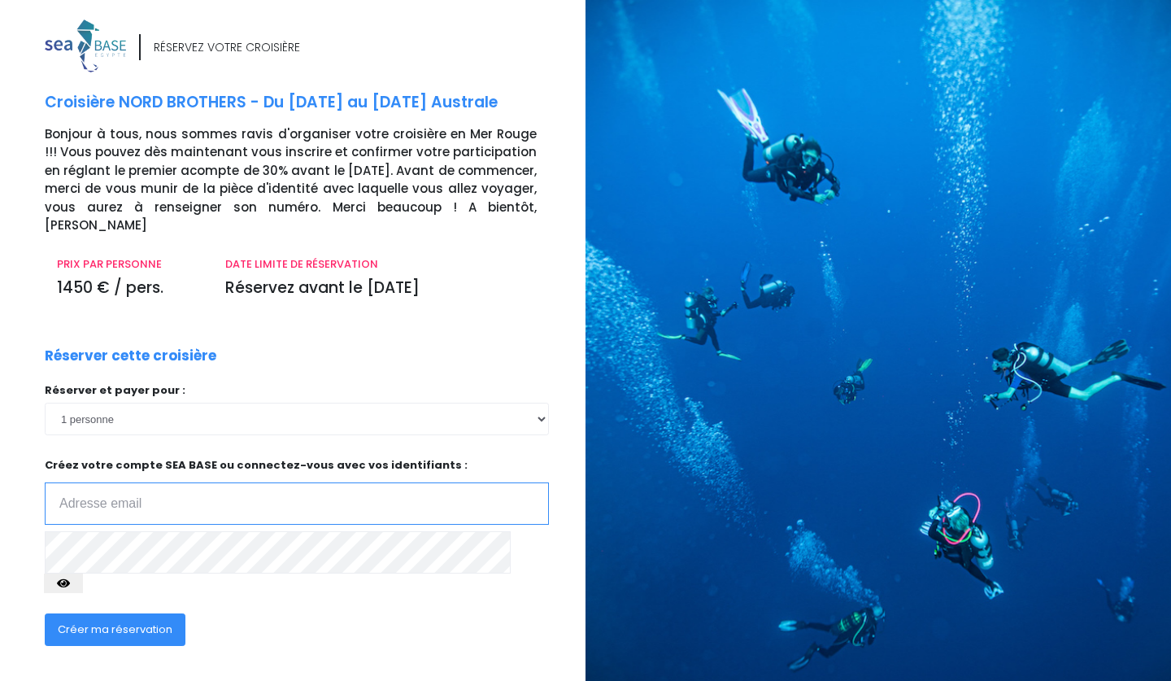
type input "[EMAIL_ADDRESS][DOMAIN_NAME]"
click at [114, 613] on button "Créer ma réservation" at bounding box center [115, 629] width 141 height 33
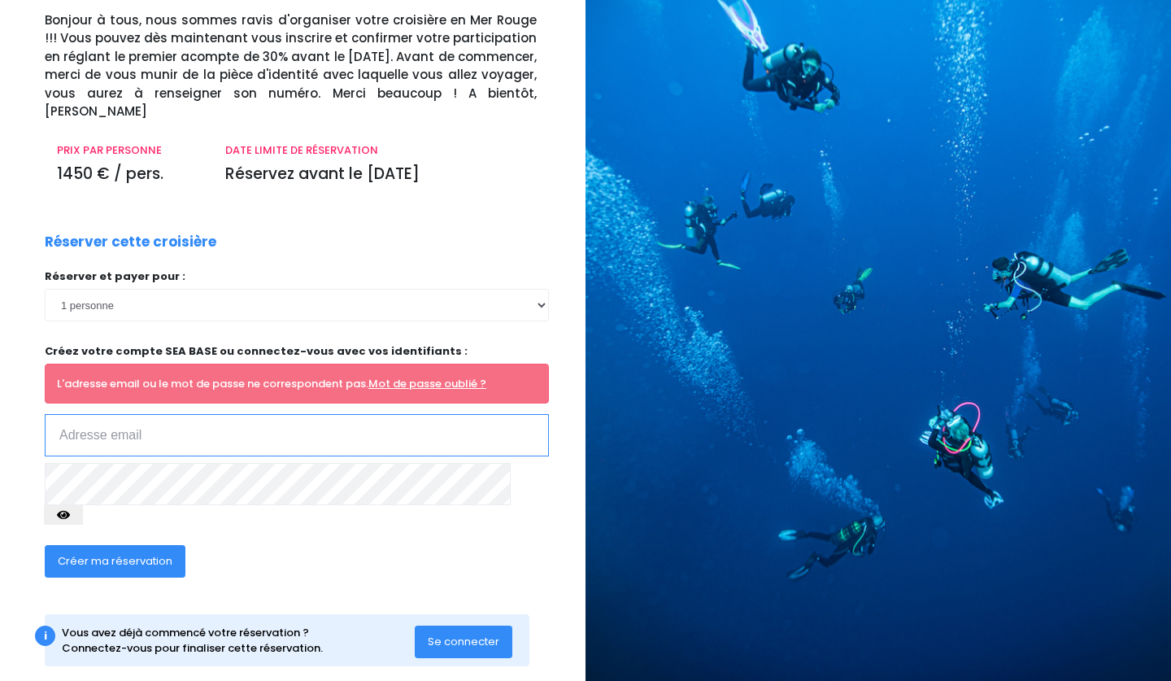
scroll to position [113, 0]
click at [471, 634] on span "Se connecter" at bounding box center [464, 641] width 72 height 15
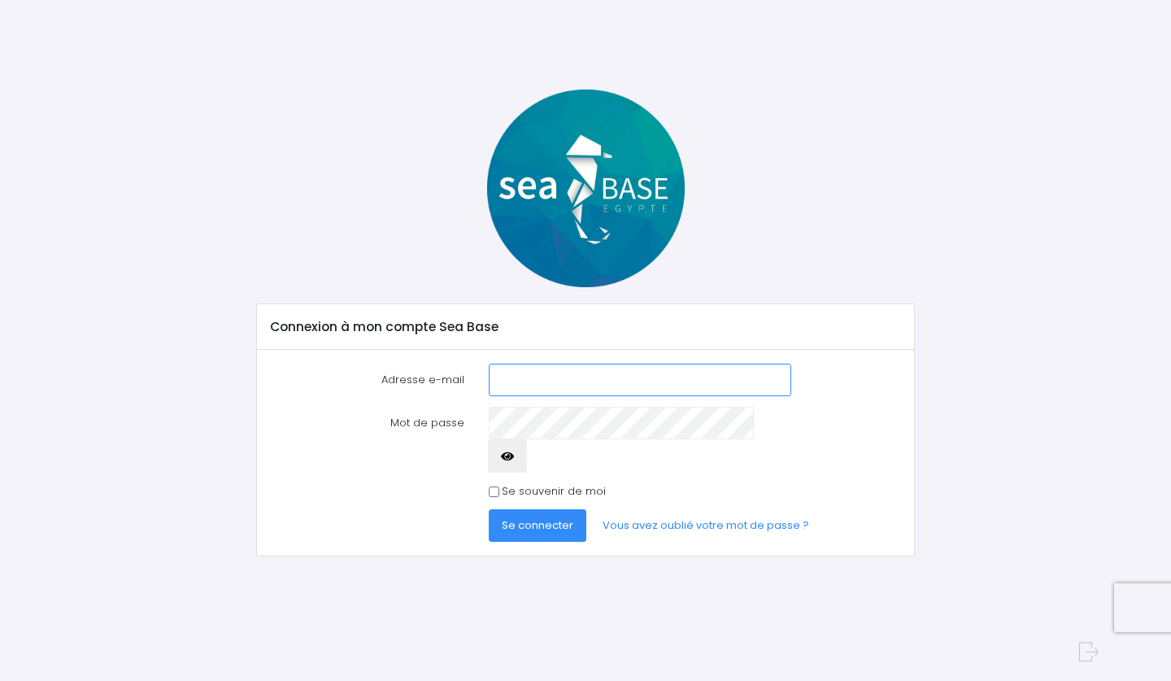
type input "[PERSON_NAME][EMAIL_ADDRESS][DOMAIN_NAME]"
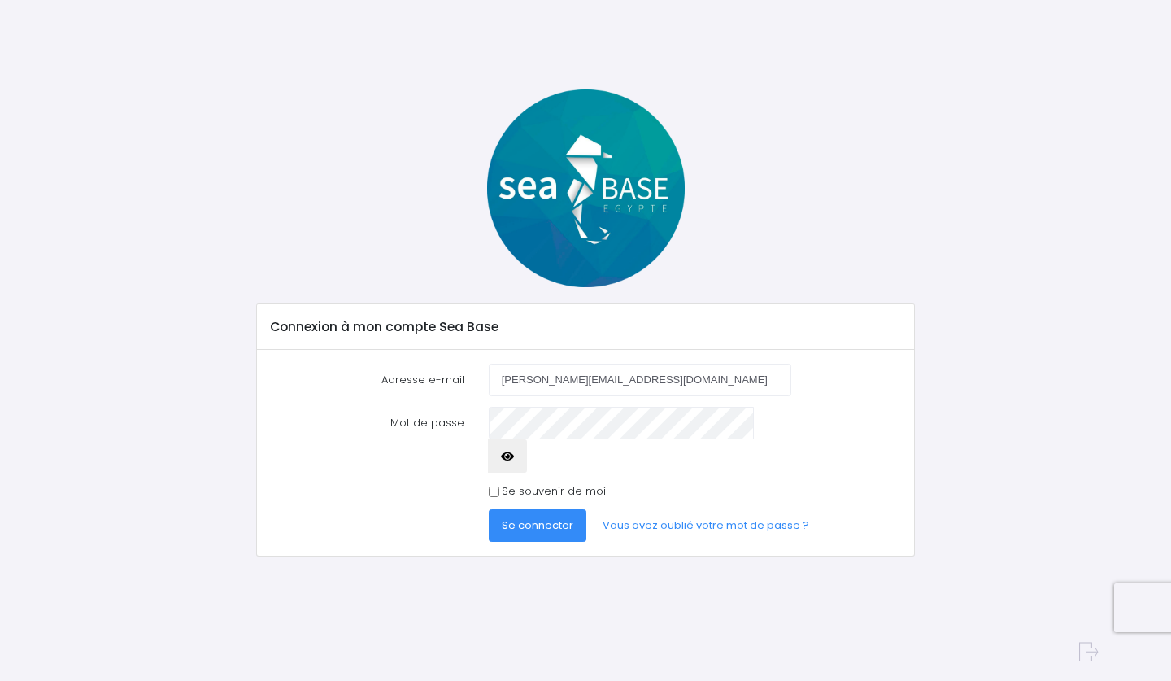
click at [495, 486] on input "Se souvenir de moi" at bounding box center [494, 491] width 11 height 11
checkbox input "true"
click at [512, 517] on span "Se connecter" at bounding box center [538, 524] width 72 height 15
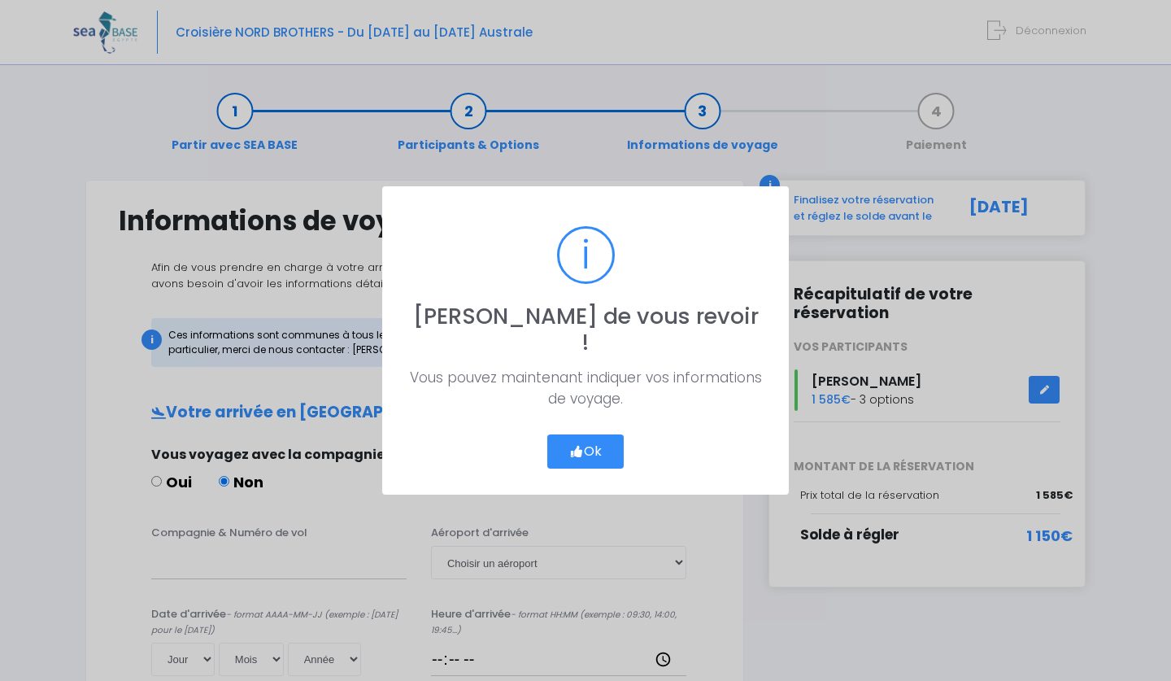
click at [596, 438] on button "Ok" at bounding box center [585, 451] width 76 height 34
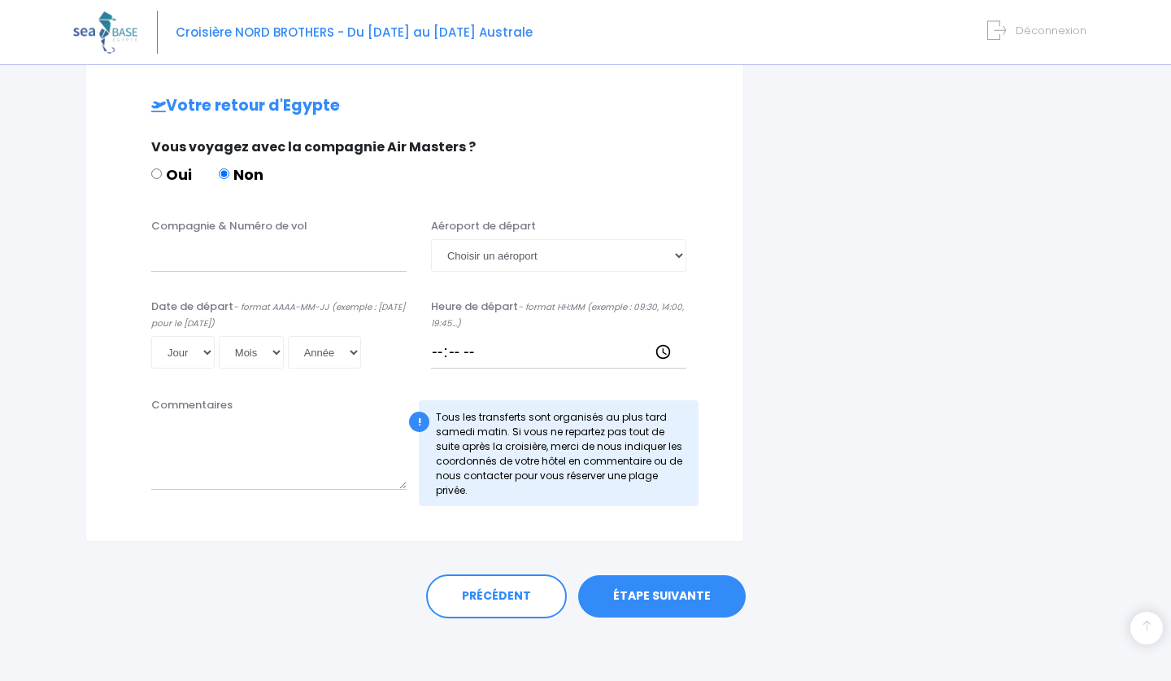
scroll to position [777, 0]
